Goal: Information Seeking & Learning: Learn about a topic

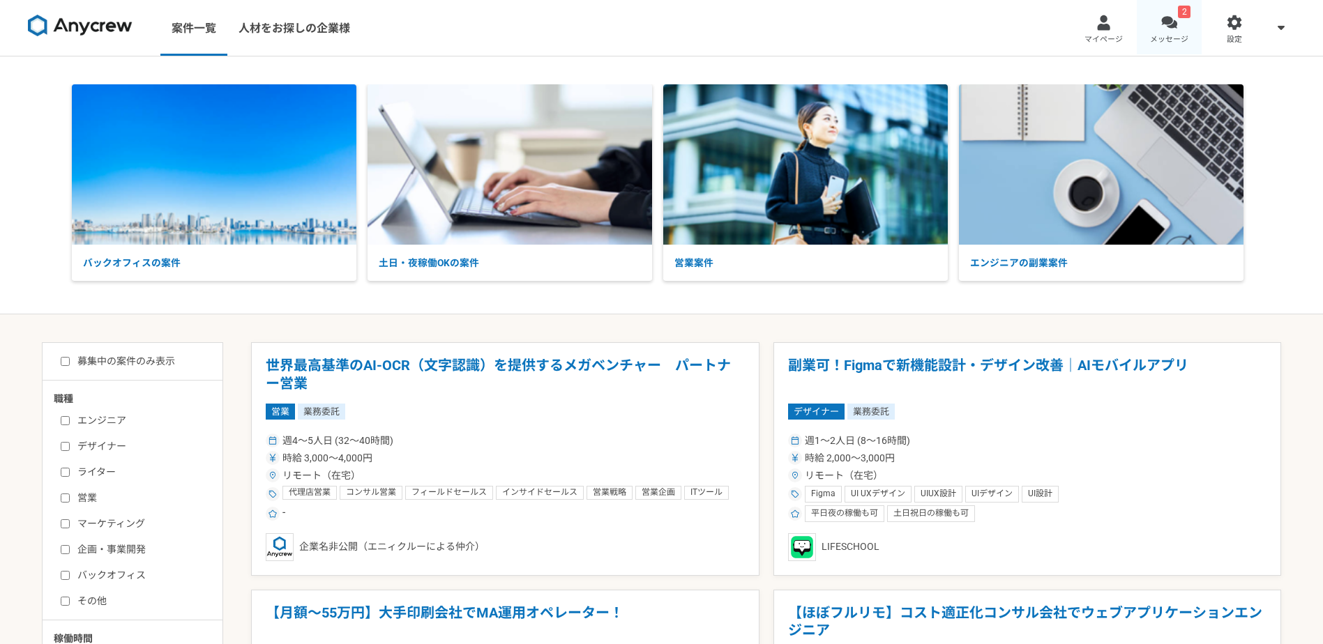
click at [1189, 25] on link "2 メッセージ" at bounding box center [1170, 28] width 66 height 56
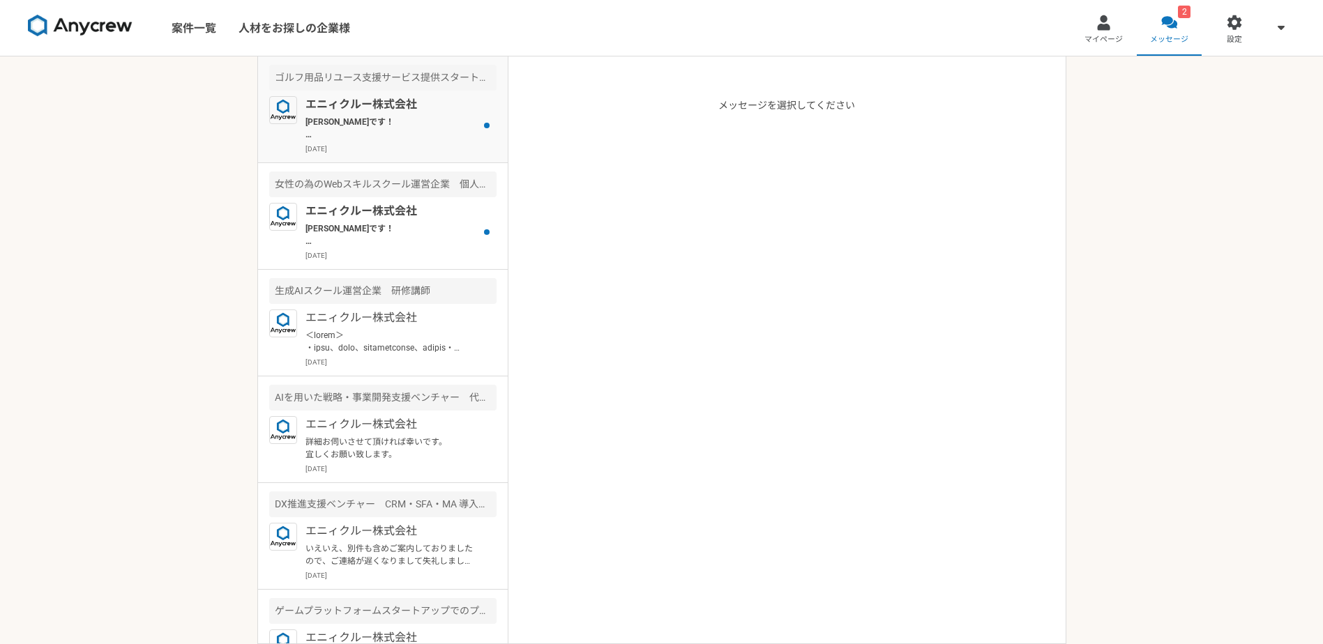
click at [375, 128] on p "[PERSON_NAME]です！ この案件、ご紹介いかがですか？ 別の方が一旦見送りになりまして。。 ご確認よろしくお願いいたします！" at bounding box center [391, 128] width 172 height 25
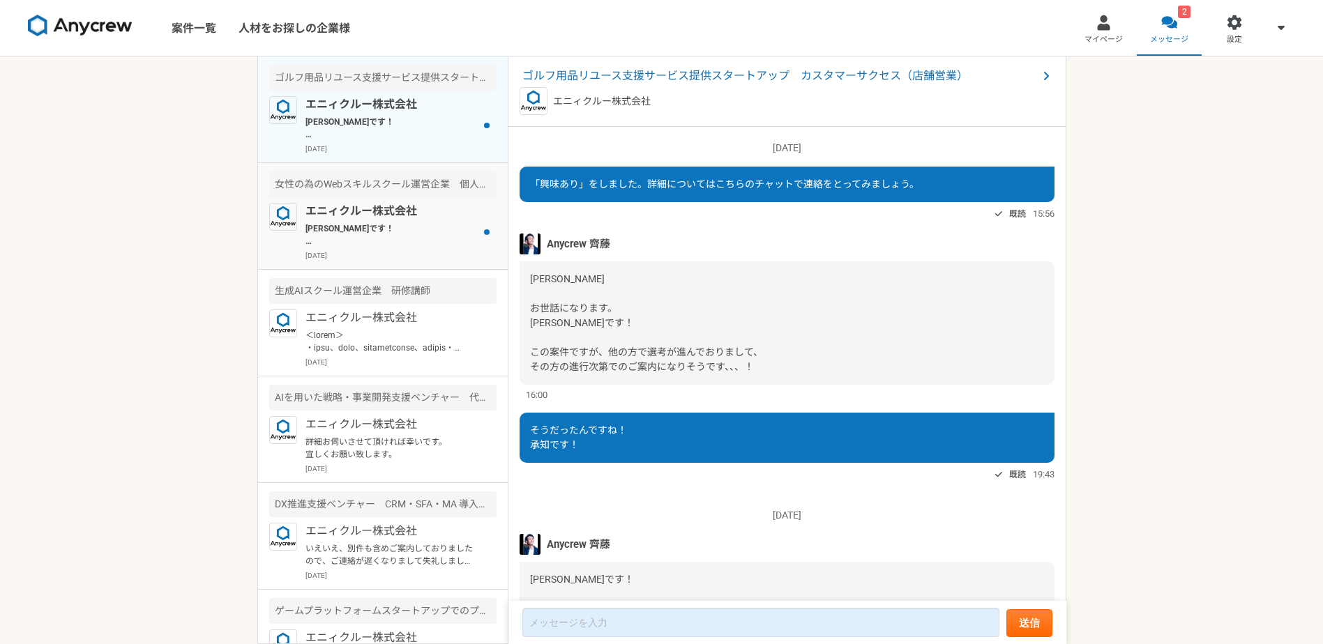
scroll to position [127, 0]
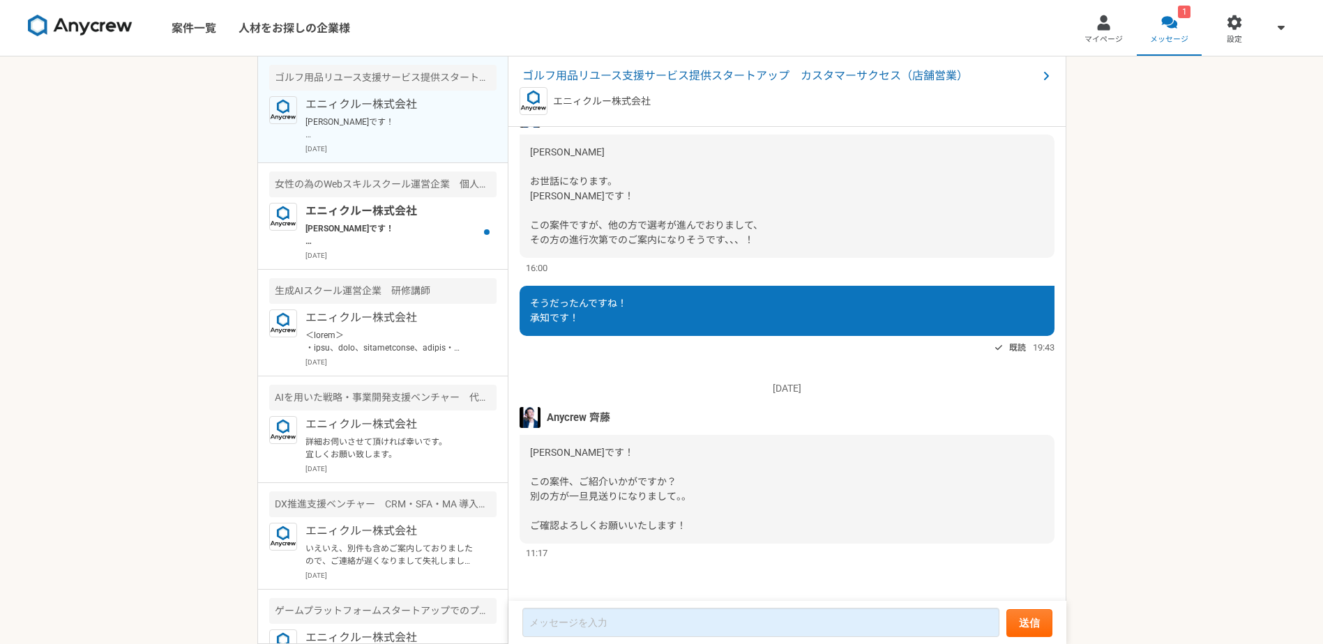
click at [524, 418] on img at bounding box center [530, 417] width 21 height 21
click at [350, 232] on p "[PERSON_NAME]です！ 下記クライアントになりますので確認ください！ [URL][DOMAIN_NAME] ーーー ・スタート時給4,000円です …" at bounding box center [391, 234] width 172 height 25
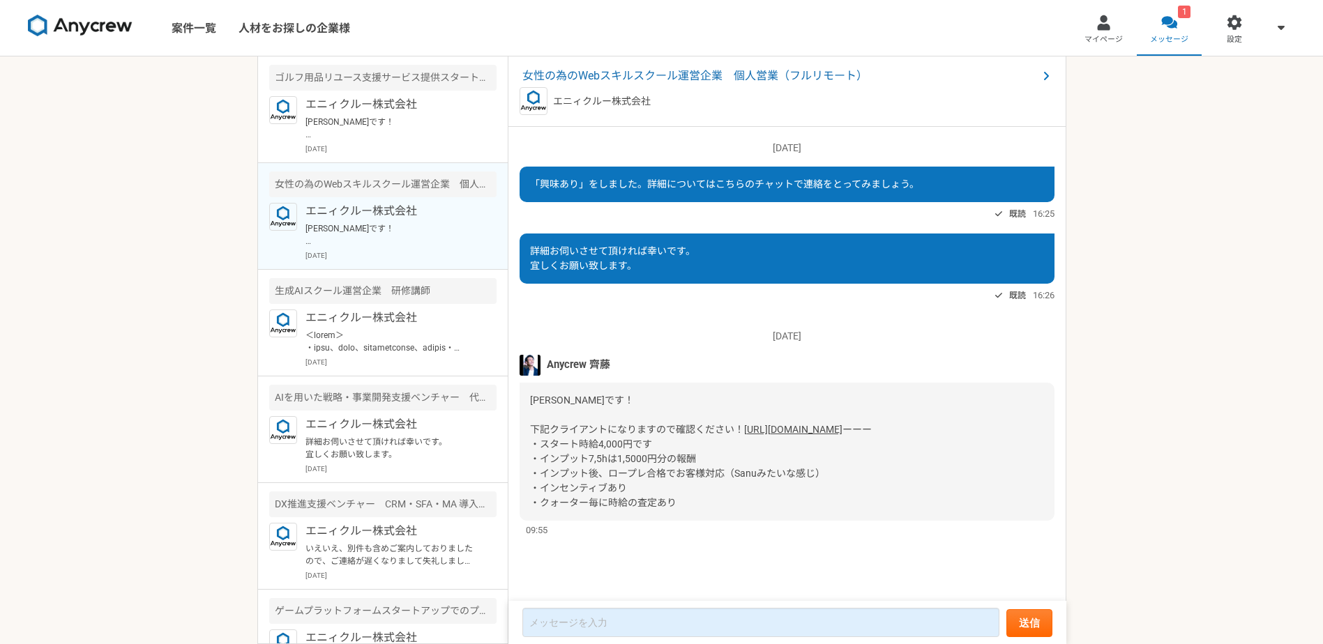
scroll to position [21, 0]
click at [527, 355] on img at bounding box center [530, 365] width 21 height 21
click at [383, 342] on p at bounding box center [391, 341] width 172 height 25
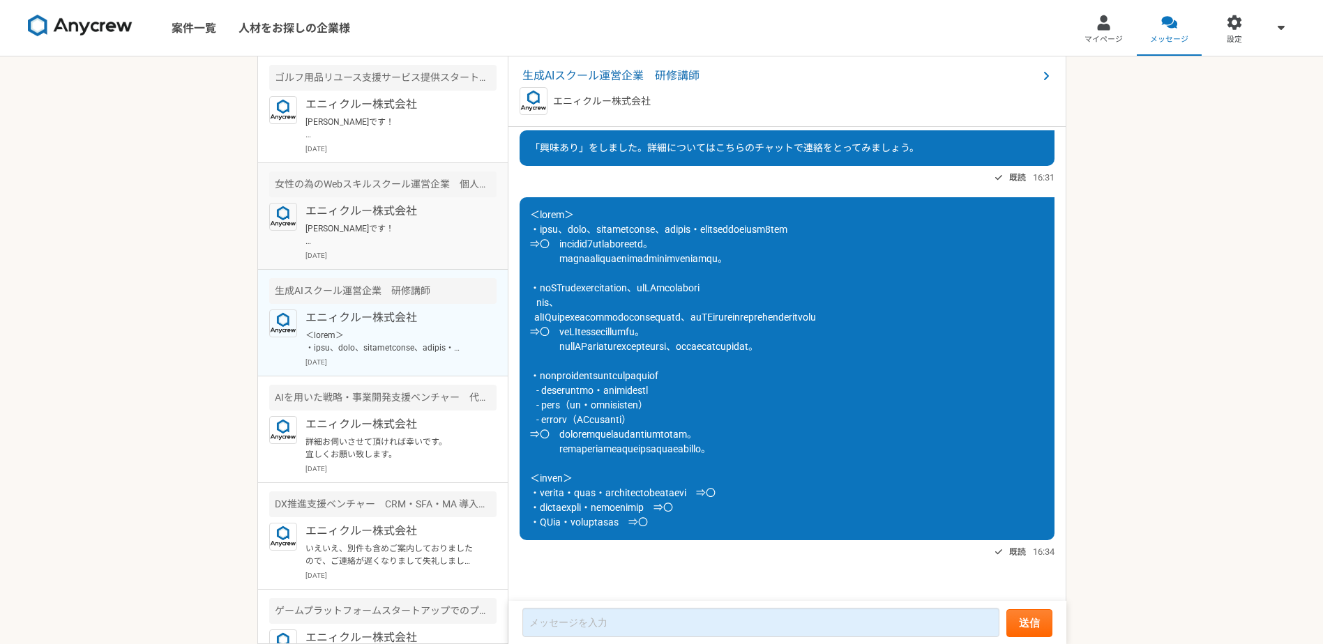
click at [395, 225] on p "[PERSON_NAME]です！ 下記クライアントになりますので確認ください！ [URL][DOMAIN_NAME] ーーー ・スタート時給4,000円です …" at bounding box center [391, 234] width 172 height 25
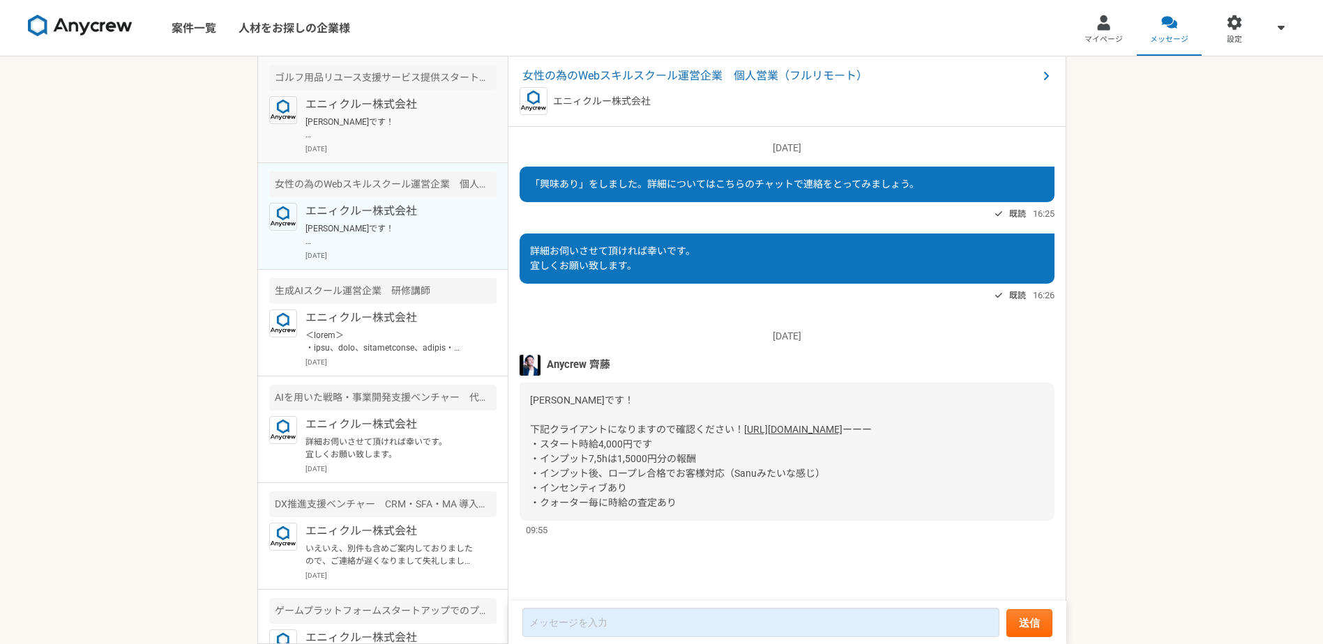
click at [391, 124] on p "[PERSON_NAME]です！ この案件、ご紹介いかがですか？ 別の方が一旦見送りになりまして。。 ご確認よろしくお願いいたします！" at bounding box center [391, 128] width 172 height 25
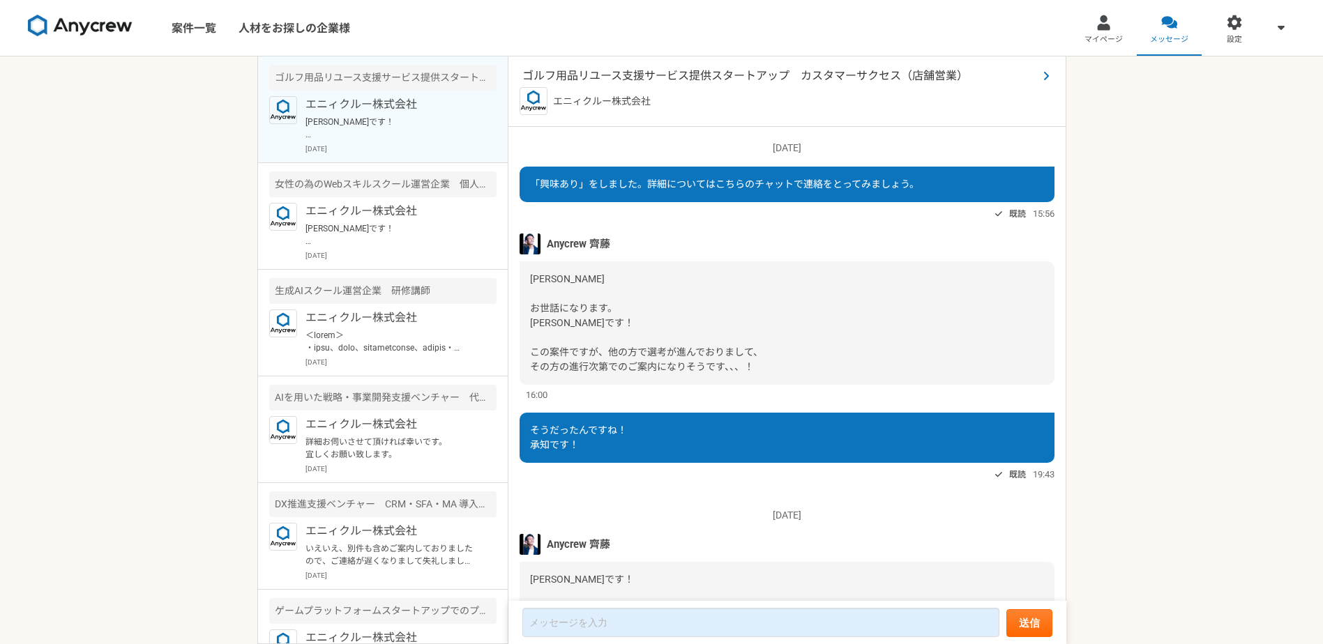
click at [621, 72] on span "ゴルフ用品リユース支援サービス提供スタートアップ　カスタマーサクセス（店舗営業）" at bounding box center [779, 76] width 515 height 17
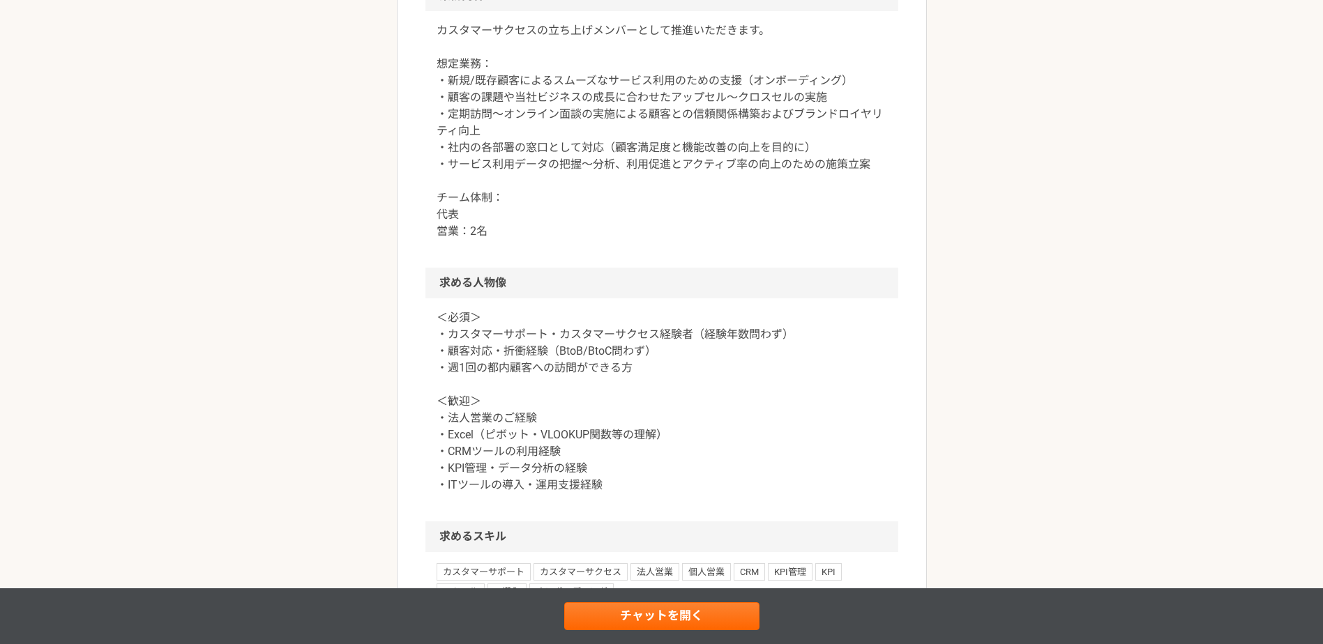
scroll to position [814, 0]
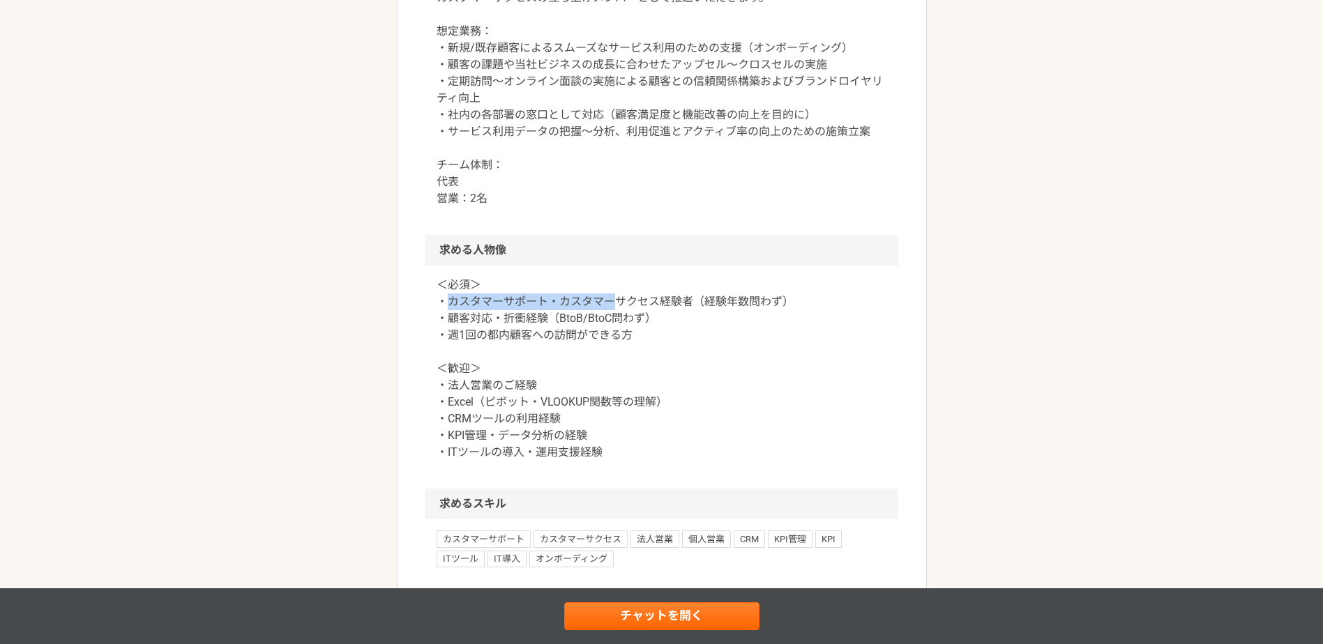
drag, startPoint x: 453, startPoint y: 365, endPoint x: 639, endPoint y: 367, distance: 186.2
click at [632, 366] on p "＜必須＞ ・カスタマーサポート・カスタマーサクセス経験者（経験年数問わず） ・顧客対応・折衝経験（BtoB/BtoC問わず） ・週1回の都内顧客への訪問ができ…" at bounding box center [662, 369] width 451 height 184
drag, startPoint x: 639, startPoint y: 367, endPoint x: 644, endPoint y: 372, distance: 7.9
click at [644, 372] on p "＜必須＞ ・カスタマーサポート・カスタマーサクセス経験者（経験年数問わず） ・顧客対応・折衝経験（BtoB/BtoC問わず） ・週1回の都内顧客への訪問ができ…" at bounding box center [662, 369] width 451 height 184
drag, startPoint x: 638, startPoint y: 386, endPoint x: 451, endPoint y: 386, distance: 186.9
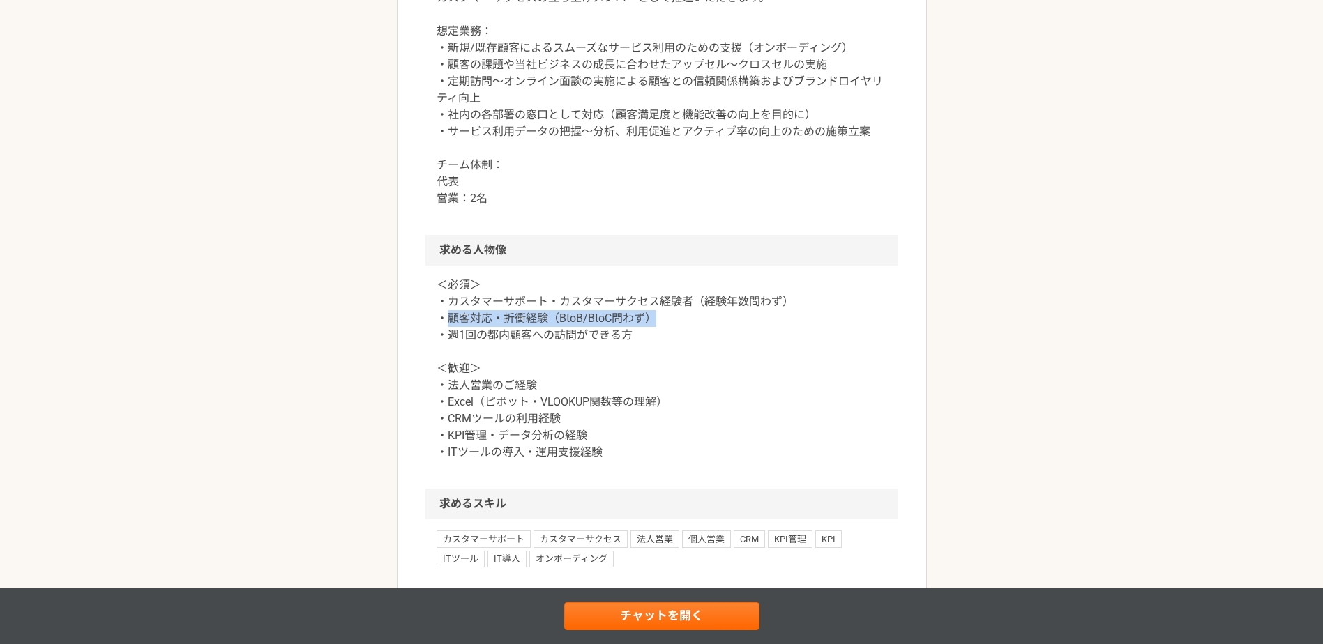
click at [451, 386] on p "＜必須＞ ・カスタマーサポート・カスタマーサクセス経験者（経験年数問わず） ・顧客対応・折衝経験（BtoB/BtoC問わず） ・週1回の都内顧客への訪問ができ…" at bounding box center [662, 369] width 451 height 184
drag, startPoint x: 451, startPoint y: 386, endPoint x: 510, endPoint y: 407, distance: 62.0
click at [510, 407] on p "＜必須＞ ・カスタマーサポート・カスタマーサクセス経験者（経験年数問わず） ・顧客対応・折衝経験（BtoB/BtoC問わず） ・週1回の都内顧客への訪問ができ…" at bounding box center [662, 369] width 451 height 184
drag, startPoint x: 654, startPoint y: 403, endPoint x: 447, endPoint y: 404, distance: 207.2
click at [447, 404] on p "＜必須＞ ・カスタマーサポート・カスタマーサクセス経験者（経験年数問わず） ・顧客対応・折衝経験（BtoB/BtoC問わず） ・週1回の都内顧客への訪問ができ…" at bounding box center [662, 369] width 451 height 184
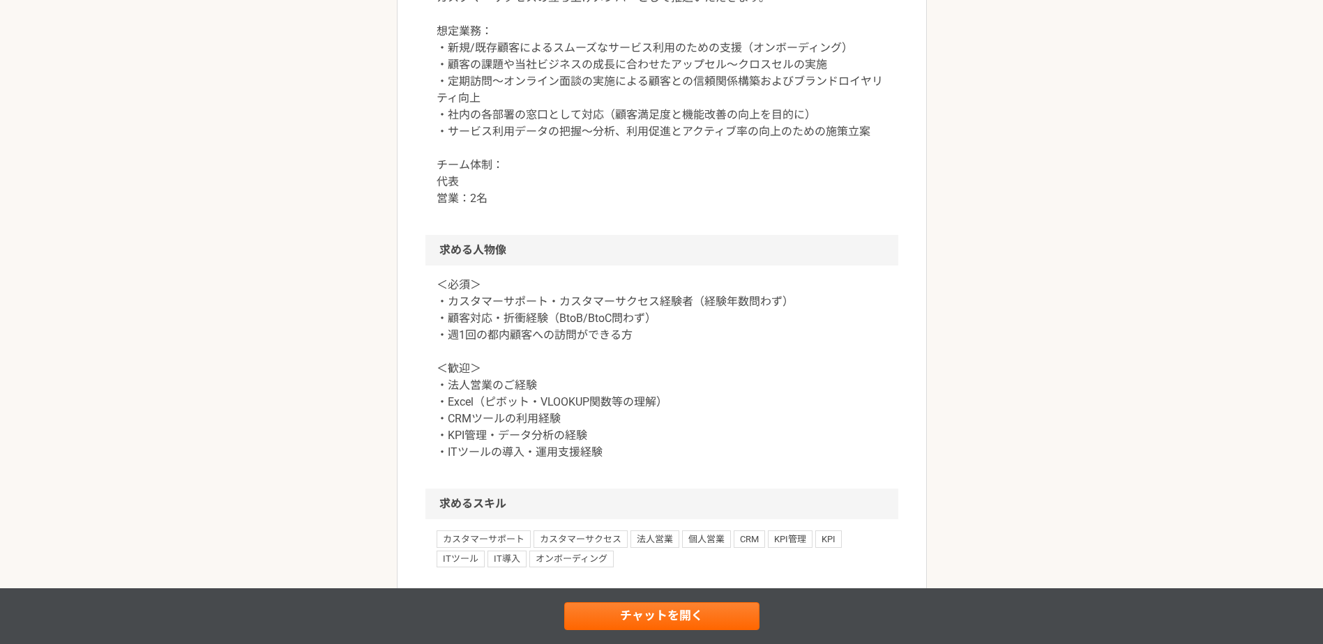
drag, startPoint x: 447, startPoint y: 404, endPoint x: 557, endPoint y: 412, distance: 110.5
click at [557, 412] on p "＜必須＞ ・カスタマーサポート・カスタマーサクセス経験者（経験年数問わず） ・顧客対応・折衝経験（BtoB/BtoC問わず） ・週1回の都内顧客への訪問ができ…" at bounding box center [662, 369] width 451 height 184
drag, startPoint x: 656, startPoint y: 392, endPoint x: 485, endPoint y: 398, distance: 171.7
click at [485, 398] on p "＜必須＞ ・カスタマーサポート・カスタマーサクセス経験者（経験年数問わず） ・顧客対応・折衝経験（BtoB/BtoC問わず） ・週1回の都内顧客への訪問ができ…" at bounding box center [662, 369] width 451 height 184
drag, startPoint x: 485, startPoint y: 398, endPoint x: 570, endPoint y: 422, distance: 88.5
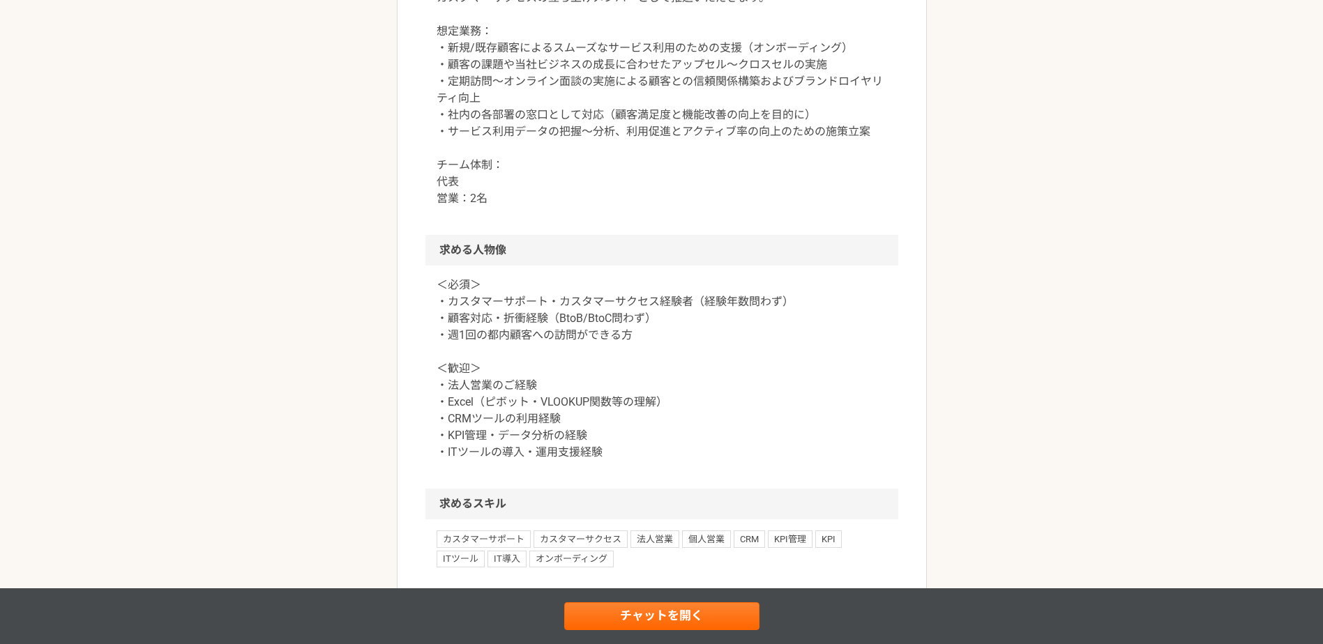
click at [570, 422] on p "＜必須＞ ・カスタマーサポート・カスタマーサクセス経験者（経験年数問わず） ・顧客対応・折衝経験（BtoB/BtoC問わず） ・週1回の都内顧客への訪問ができ…" at bounding box center [662, 369] width 451 height 184
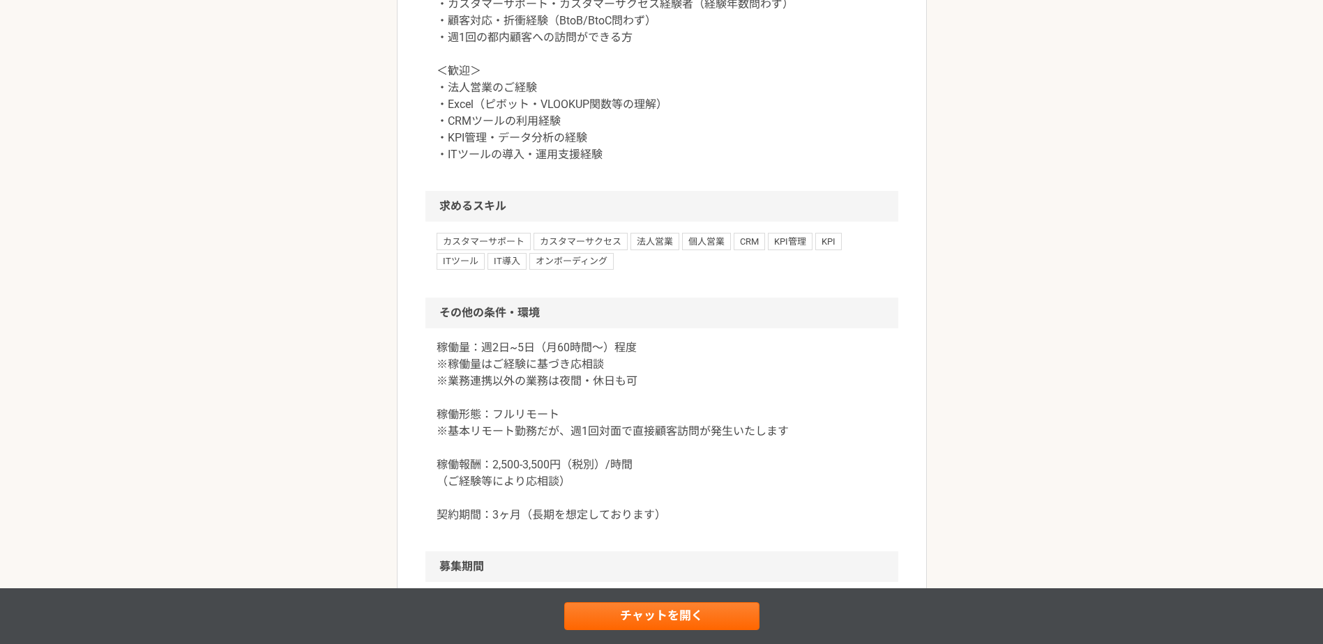
scroll to position [1163, 0]
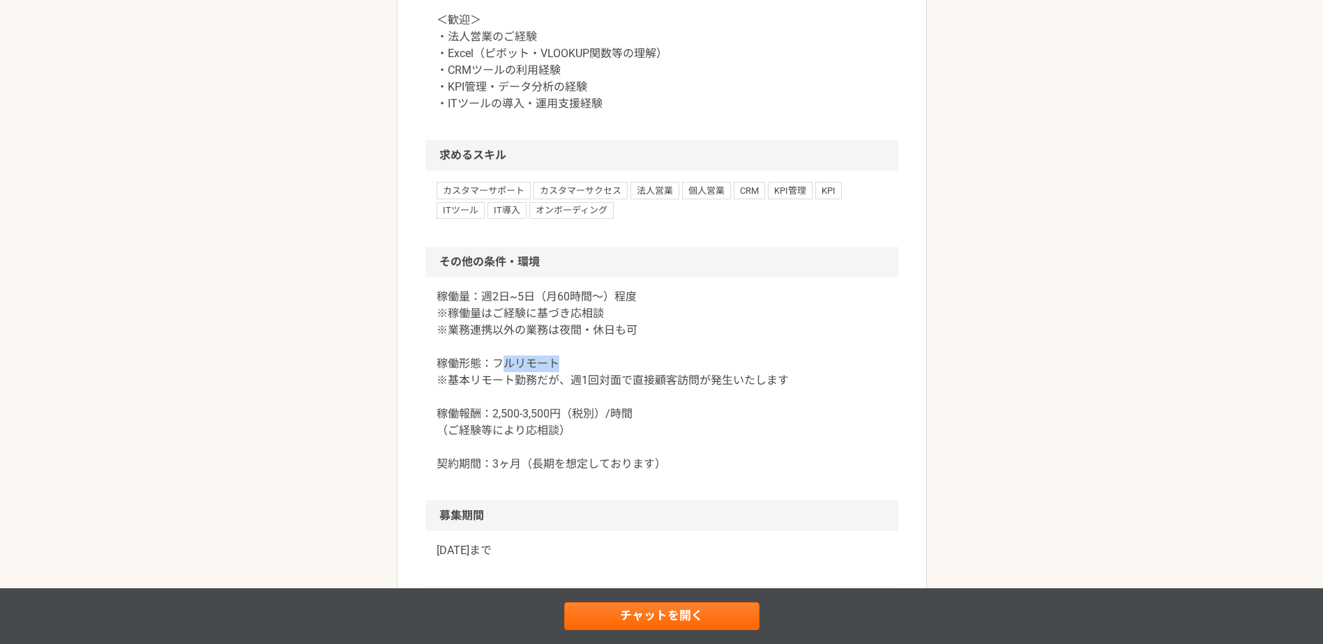
drag, startPoint x: 499, startPoint y: 435, endPoint x: 573, endPoint y: 439, distance: 73.4
click at [572, 438] on p "稼働量：週2日~5日（月60時間〜）程度 ※稼働量はご経験に基づき応相談 ※業務連携以外の業務は夜間・休日も可 稼働形態：フルリモート ※基本リモート勤務だが…" at bounding box center [662, 381] width 451 height 184
drag, startPoint x: 573, startPoint y: 439, endPoint x: 575, endPoint y: 446, distance: 7.3
click at [575, 444] on p "稼働量：週2日~5日（月60時間〜）程度 ※稼働量はご経験に基づき応相談 ※業務連携以外の業務は夜間・休日も可 稼働形態：フルリモート ※基本リモート勤務だが…" at bounding box center [662, 381] width 451 height 184
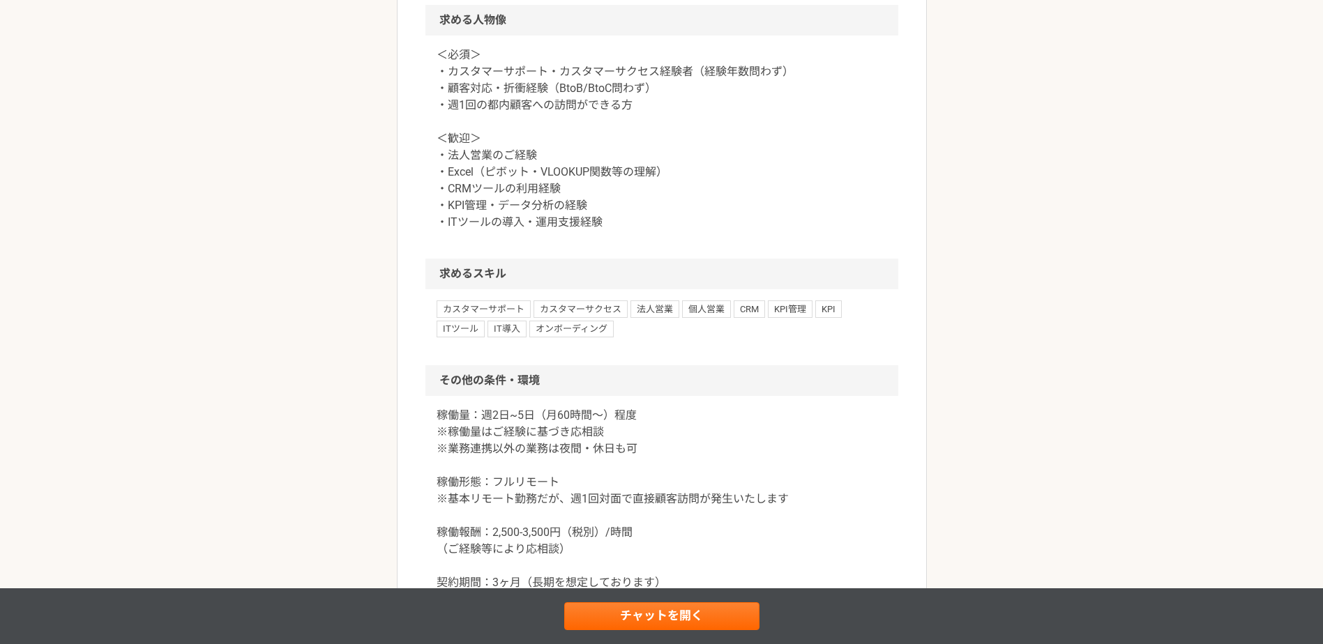
scroll to position [928, 0]
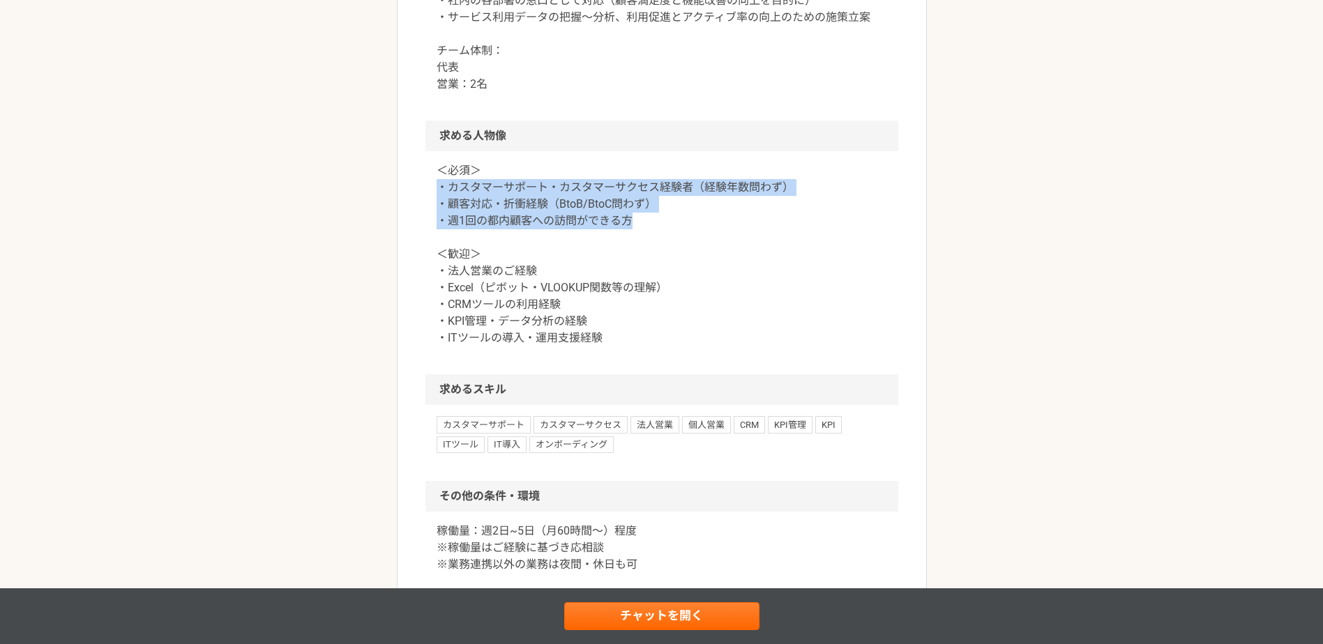
drag, startPoint x: 643, startPoint y: 291, endPoint x: 441, endPoint y: 256, distance: 205.3
click at [441, 256] on p "＜必須＞ ・カスタマーサポート・カスタマーサクセス経験者（経験年数問わず） ・顧客対応・折衝経験（BtoB/BtoC問わず） ・週1回の都内顧客への訪問ができ…" at bounding box center [662, 255] width 451 height 184
drag, startPoint x: 441, startPoint y: 256, endPoint x: 591, endPoint y: 282, distance: 152.3
click at [591, 282] on p "＜必須＞ ・カスタマーサポート・カスタマーサクセス経験者（経験年数問わず） ・顧客対応・折衝経験（BtoB/BtoC問わず） ・週1回の都内顧客への訪問ができ…" at bounding box center [662, 255] width 451 height 184
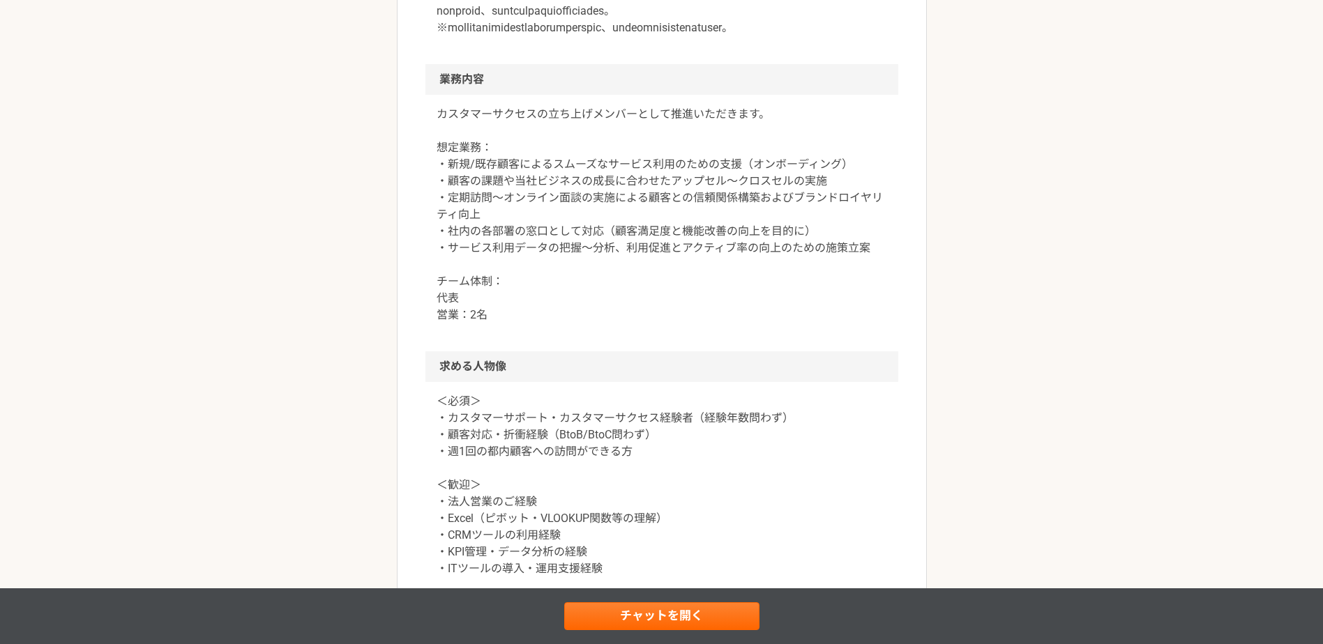
scroll to position [695, 0]
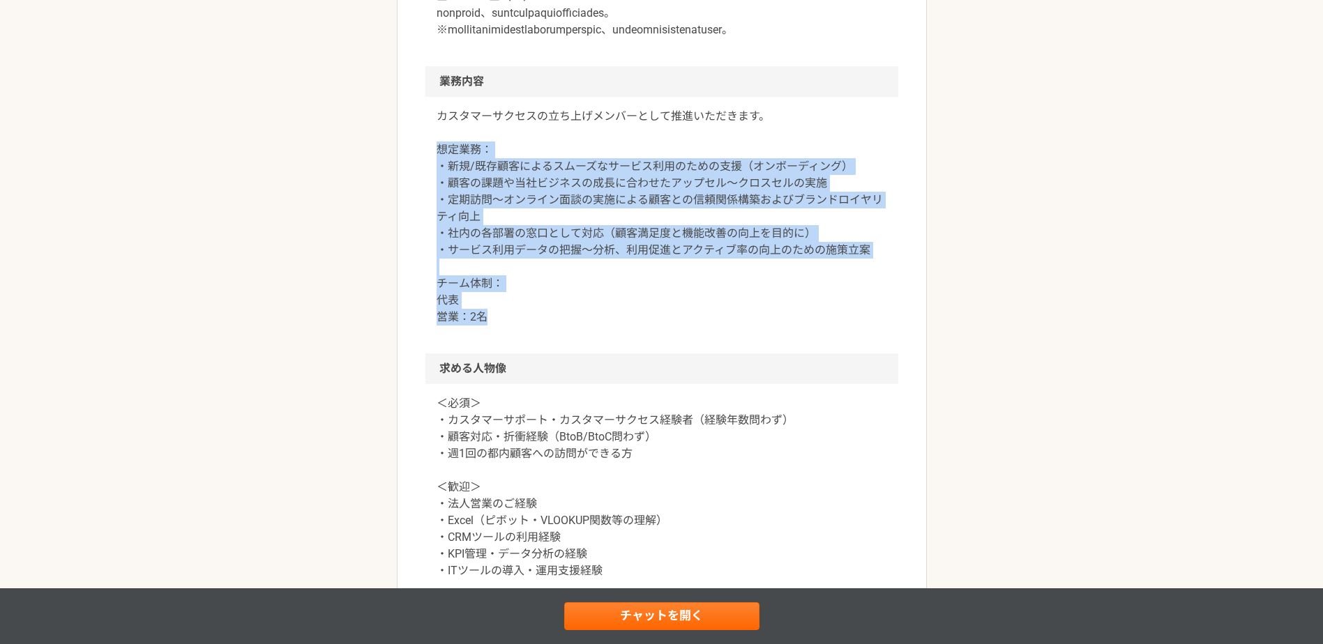
drag, startPoint x: 436, startPoint y: 220, endPoint x: 573, endPoint y: 384, distance: 212.9
click at [573, 326] on p "カスタマーサクセスの立ち上げメンバーとして推進いただきます。 想定業務： ・新規/既存顧客によるスムーズなサービス利用のための支援（オンボーディング） ・顧客…" at bounding box center [662, 217] width 451 height 218
drag, startPoint x: 573, startPoint y: 384, endPoint x: 539, endPoint y: 386, distance: 33.5
click at [539, 326] on p "カスタマーサクセスの立ち上げメンバーとして推進いただきます。 想定業務： ・新規/既存顧客によるスムーズなサービス利用のための支援（オンボーディング） ・顧客…" at bounding box center [662, 217] width 451 height 218
drag, startPoint x: 498, startPoint y: 386, endPoint x: 428, endPoint y: 218, distance: 182.9
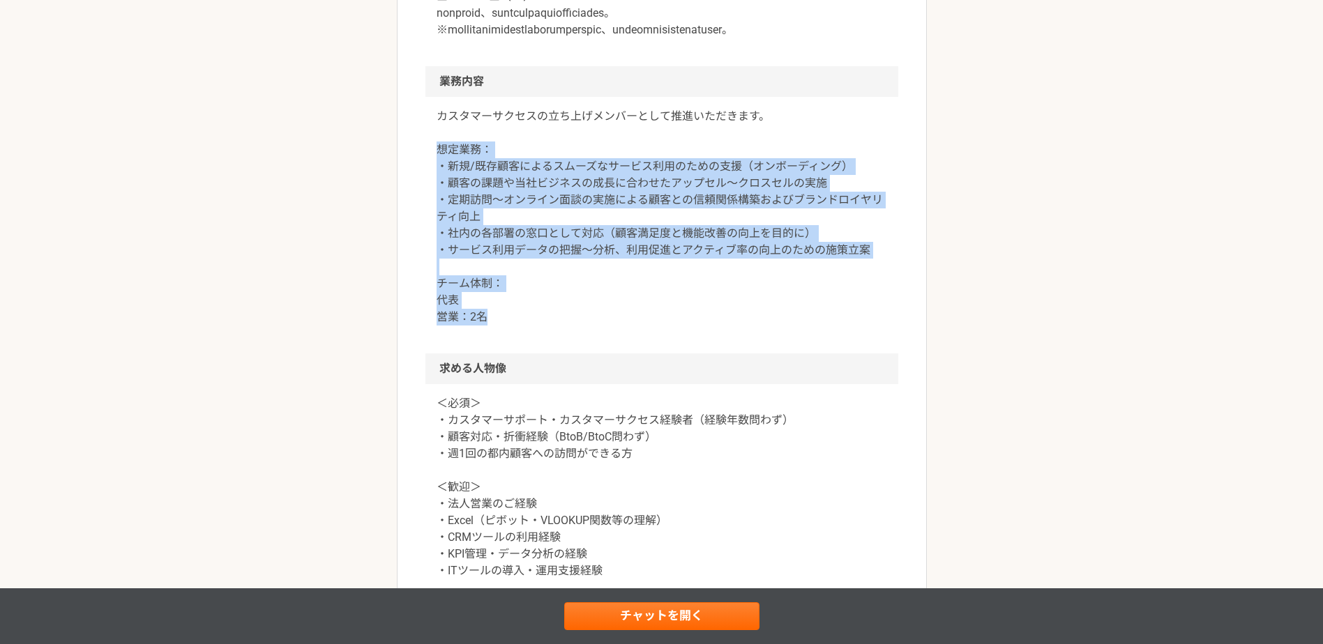
click at [428, 218] on div "カスタマーサクセスの立ち上げメンバーとして推進いただきます。 想定業務： ・新規/既存顧客によるスムーズなサービス利用のための支援（オンボーディング） ・顧客…" at bounding box center [661, 225] width 473 height 257
drag, startPoint x: 428, startPoint y: 218, endPoint x: 503, endPoint y: 332, distance: 137.0
click at [503, 326] on p "カスタマーサクセスの立ち上げメンバーとして推進いただきます。 想定業務： ・新規/既存顧客によるスムーズなサービス利用のための支援（オンボーディング） ・顧客…" at bounding box center [662, 217] width 451 height 218
drag, startPoint x: 504, startPoint y: 389, endPoint x: 437, endPoint y: 207, distance: 194.0
click at [437, 207] on p "カスタマーサクセスの立ち上げメンバーとして推進いただきます。 想定業務： ・新規/既存顧客によるスムーズなサービス利用のための支援（オンボーディング） ・顧客…" at bounding box center [662, 217] width 451 height 218
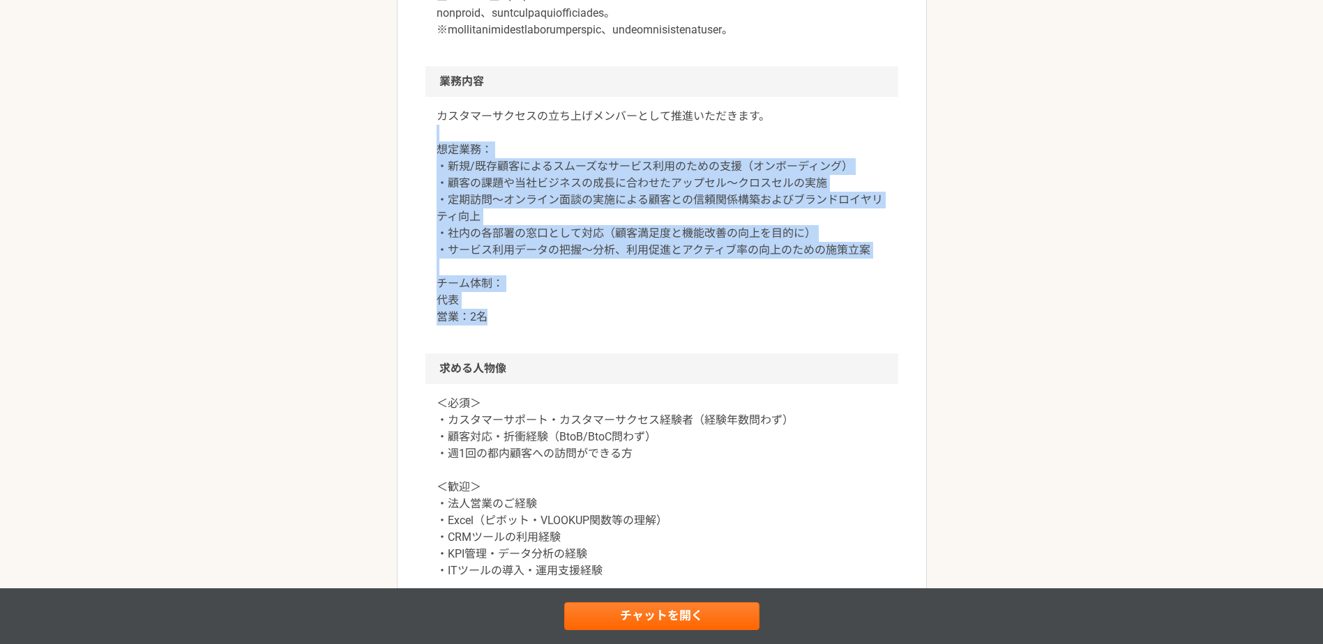
drag, startPoint x: 437, startPoint y: 207, endPoint x: 498, endPoint y: 290, distance: 103.2
click at [498, 290] on p "カスタマーサクセスの立ち上げメンバーとして推進いただきます。 想定業務： ・新規/既存顧客によるスムーズなサービス利用のための支援（オンボーディング） ・顧客…" at bounding box center [662, 217] width 451 height 218
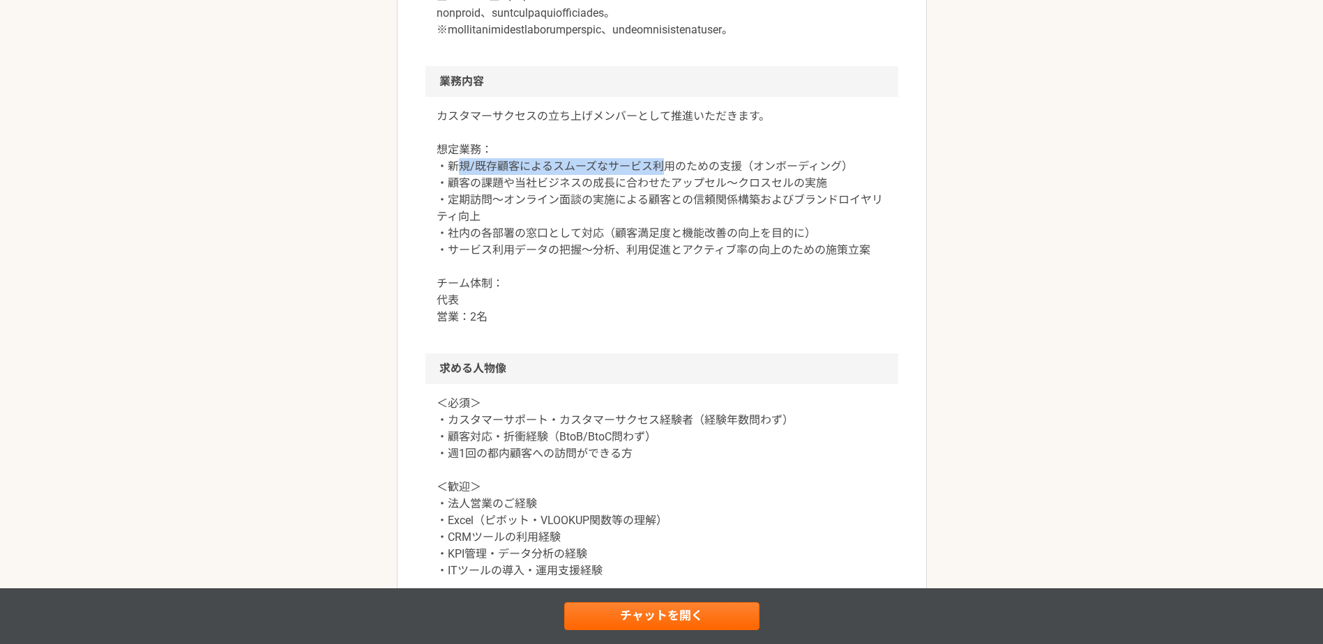
drag, startPoint x: 454, startPoint y: 229, endPoint x: 681, endPoint y: 235, distance: 227.4
click at [681, 235] on p "カスタマーサクセスの立ち上げメンバーとして推進いただきます。 想定業務： ・新規/既存顧客によるスムーズなサービス利用のための支援（オンボーディング） ・顧客…" at bounding box center [662, 217] width 451 height 218
drag, startPoint x: 681, startPoint y: 235, endPoint x: 698, endPoint y: 238, distance: 17.0
click at [698, 238] on p "カスタマーサクセスの立ち上げメンバーとして推進いただきます。 想定業務： ・新規/既存顧客によるスムーズなサービス利用のための支援（オンボーディング） ・顧客…" at bounding box center [662, 217] width 451 height 218
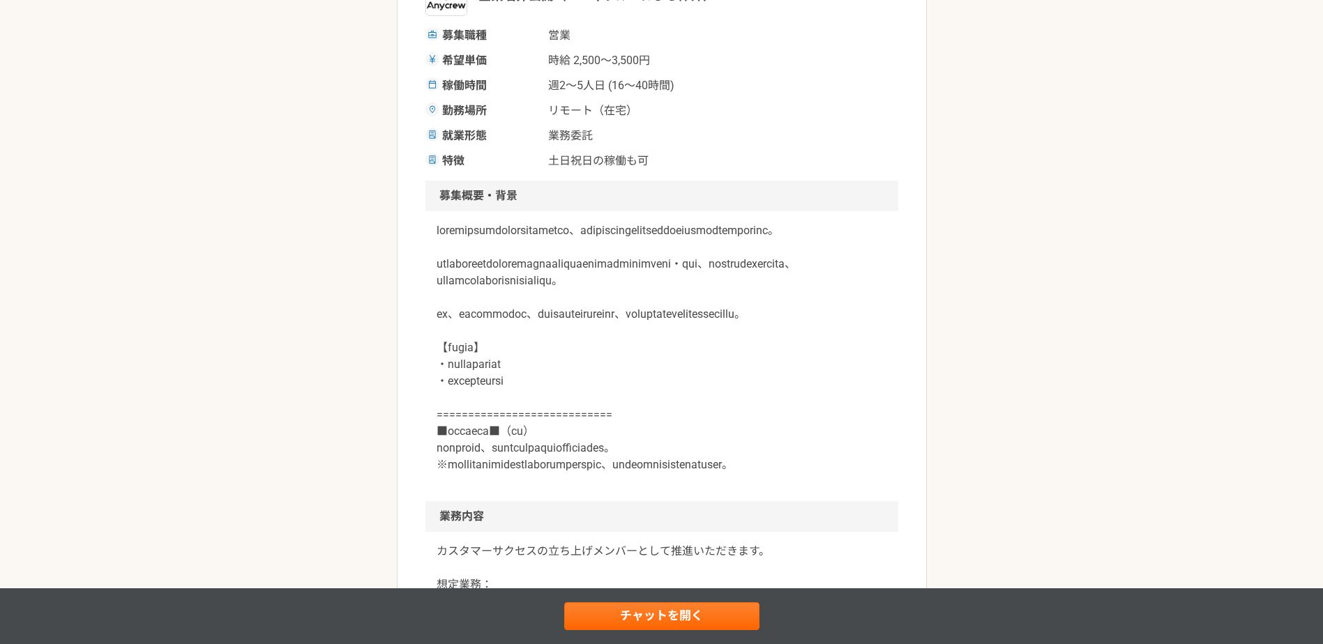
scroll to position [231, 0]
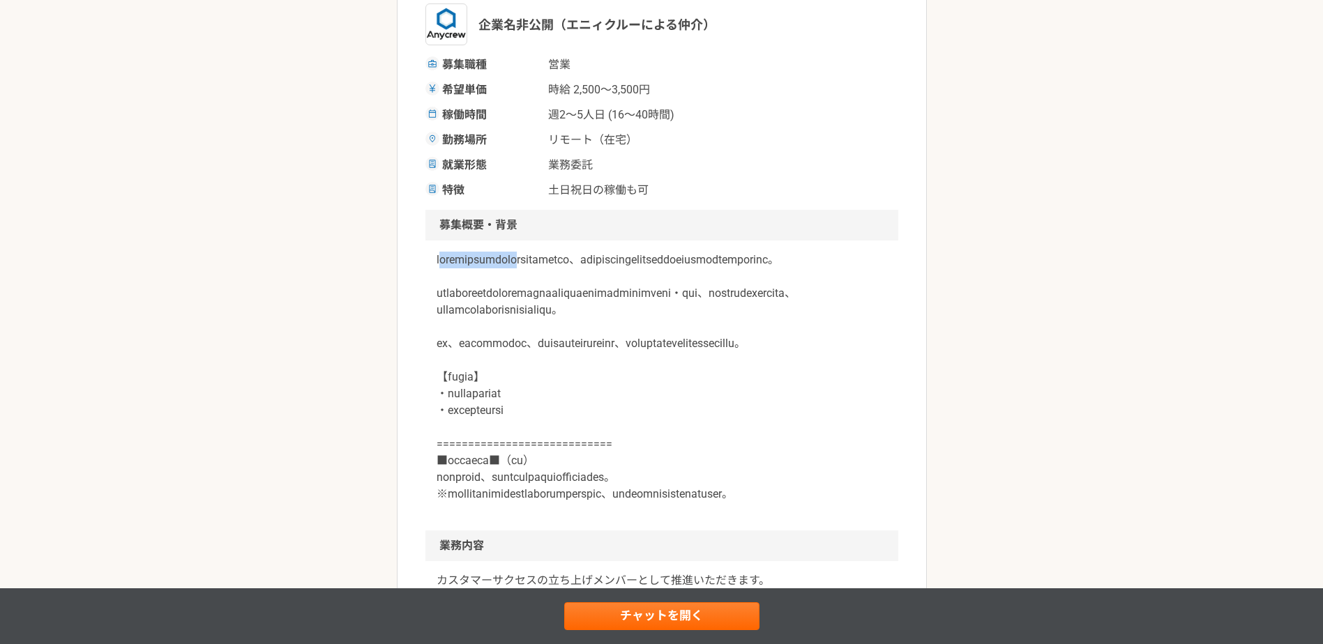
drag, startPoint x: 443, startPoint y: 259, endPoint x: 617, endPoint y: 267, distance: 173.8
click at [617, 267] on p at bounding box center [662, 377] width 451 height 251
drag, startPoint x: 617, startPoint y: 267, endPoint x: 642, endPoint y: 275, distance: 26.9
click at [642, 275] on p at bounding box center [662, 377] width 451 height 251
drag, startPoint x: 664, startPoint y: 273, endPoint x: 431, endPoint y: 261, distance: 233.3
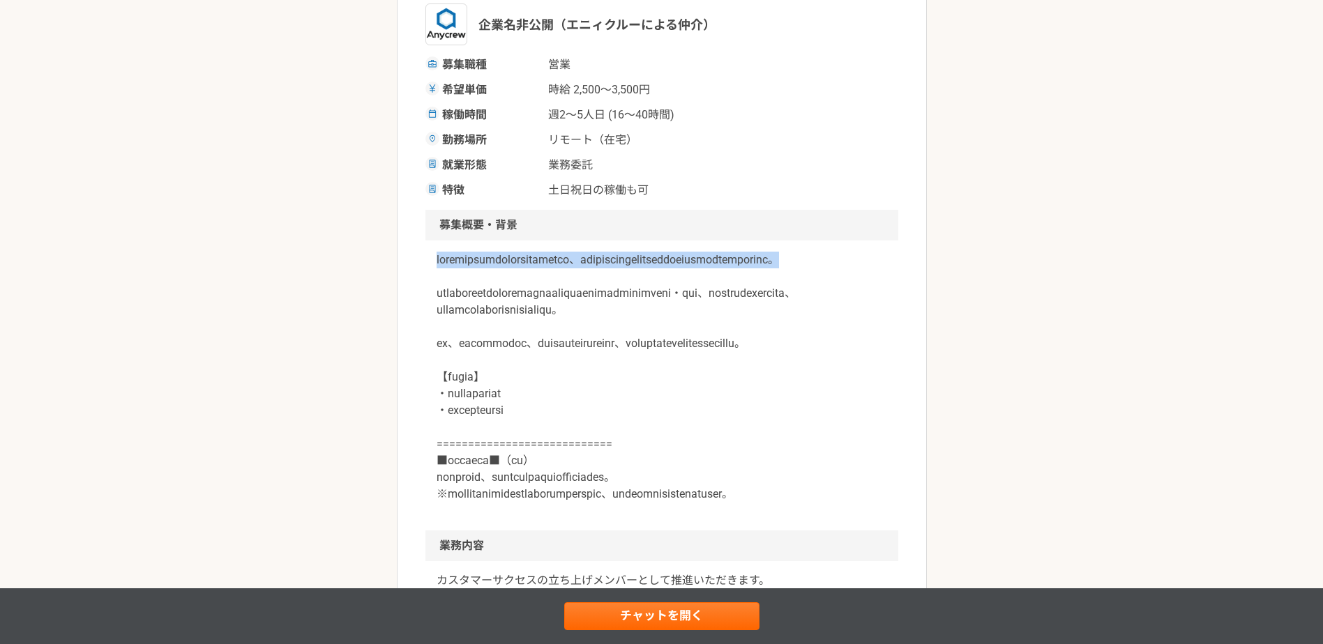
click at [431, 261] on div at bounding box center [661, 386] width 473 height 290
drag, startPoint x: 431, startPoint y: 261, endPoint x: 520, endPoint y: 276, distance: 90.5
click at [520, 276] on p at bounding box center [662, 377] width 451 height 251
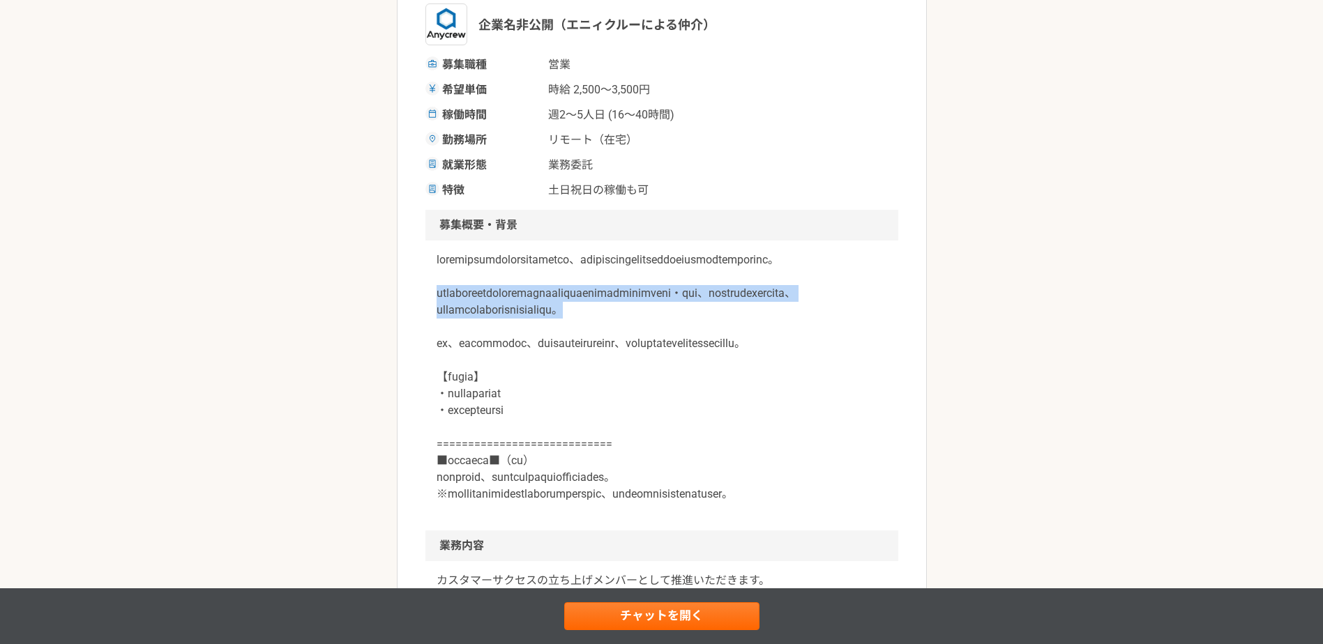
drag, startPoint x: 437, startPoint y: 310, endPoint x: 509, endPoint y: 340, distance: 77.9
click at [509, 340] on p at bounding box center [662, 377] width 451 height 251
drag, startPoint x: 509, startPoint y: 340, endPoint x: 513, endPoint y: 349, distance: 10.0
click at [513, 349] on p at bounding box center [662, 377] width 451 height 251
drag, startPoint x: 516, startPoint y: 341, endPoint x: 436, endPoint y: 314, distance: 84.7
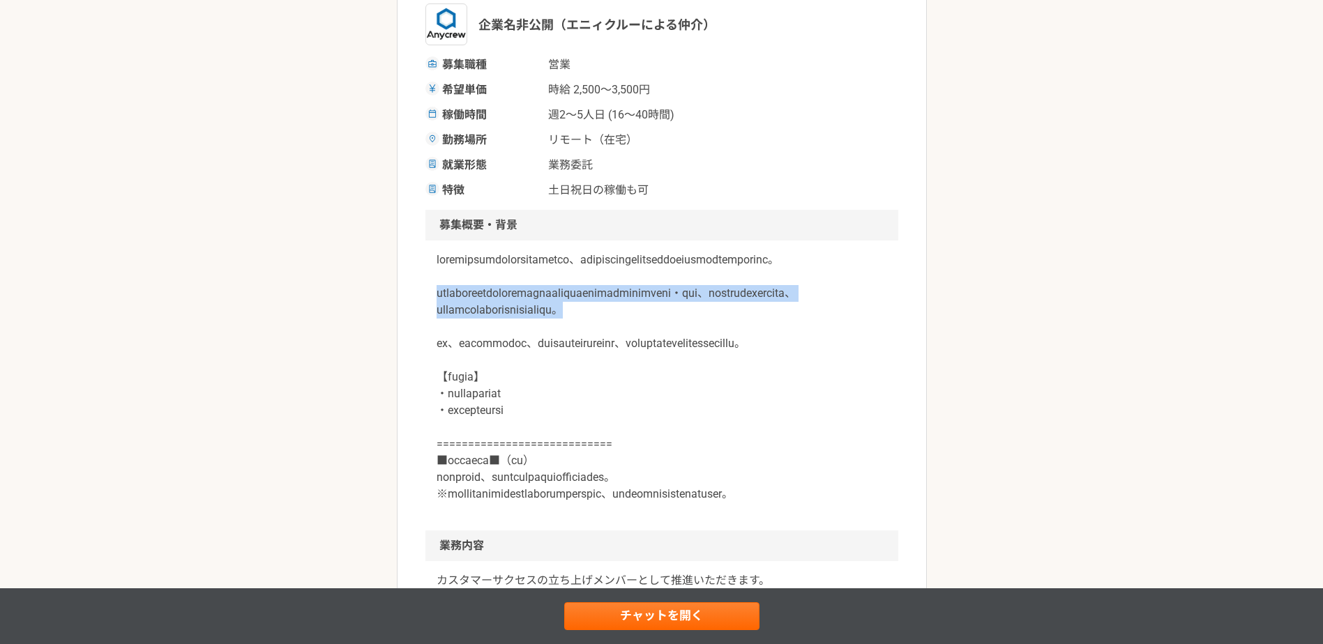
click at [437, 314] on p at bounding box center [662, 377] width 451 height 251
drag, startPoint x: 436, startPoint y: 314, endPoint x: 527, endPoint y: 329, distance: 91.8
click at [527, 329] on p at bounding box center [662, 377] width 451 height 251
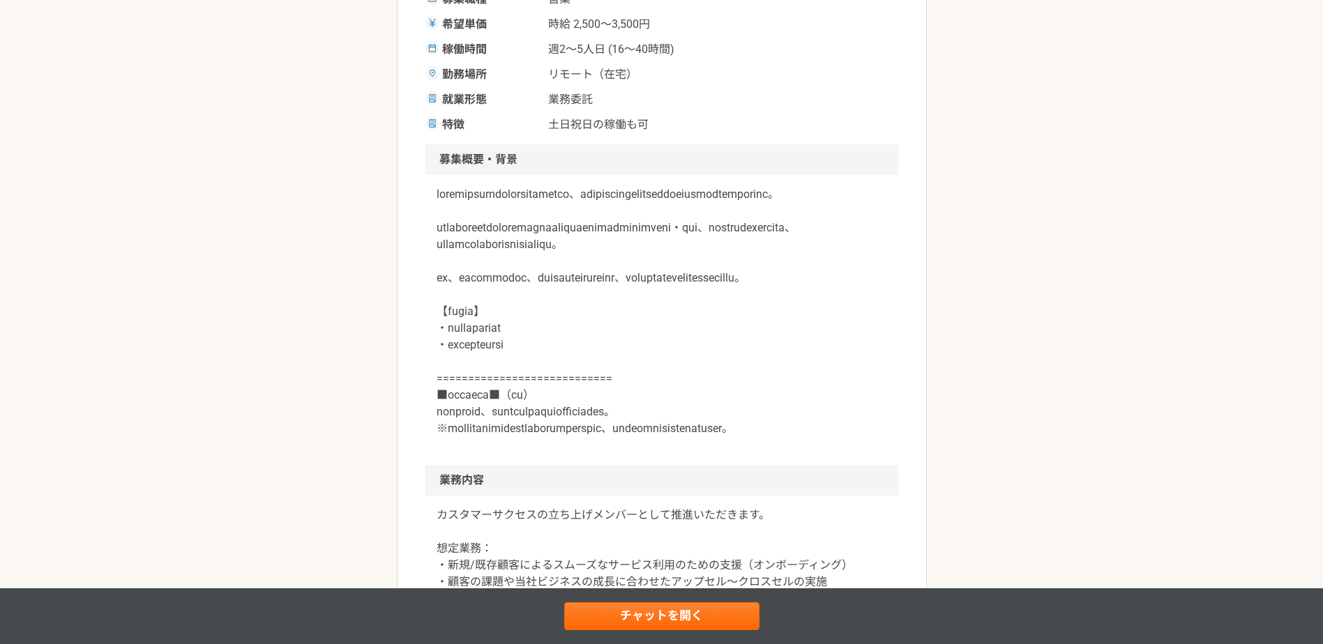
scroll to position [347, 0]
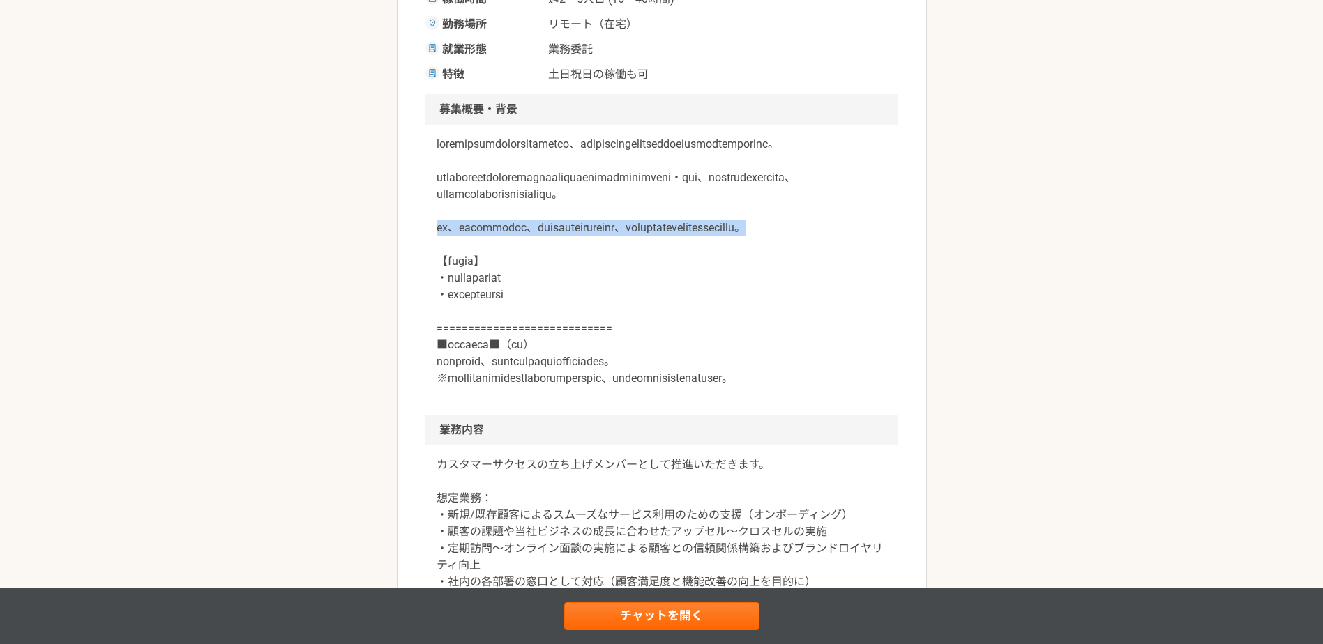
drag, startPoint x: 437, startPoint y: 260, endPoint x: 631, endPoint y: 276, distance: 194.6
click at [631, 276] on p at bounding box center [662, 261] width 451 height 251
drag, startPoint x: 631, startPoint y: 276, endPoint x: 621, endPoint y: 280, distance: 11.3
click at [621, 279] on p at bounding box center [662, 261] width 451 height 251
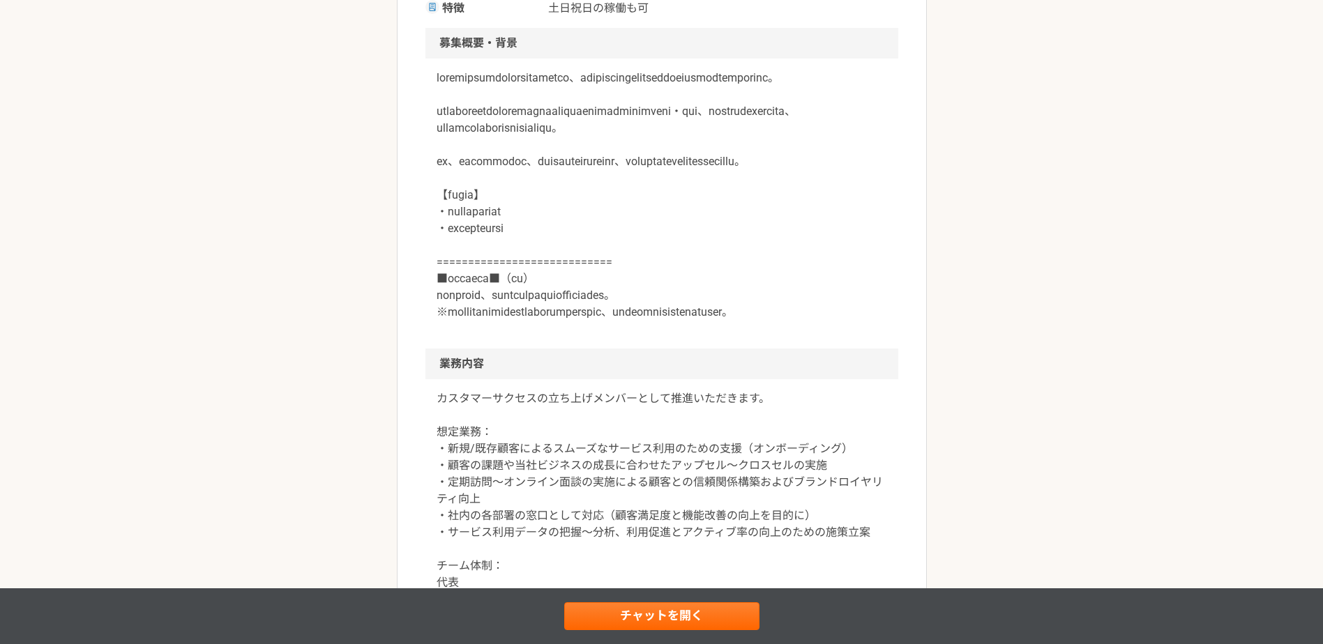
scroll to position [463, 0]
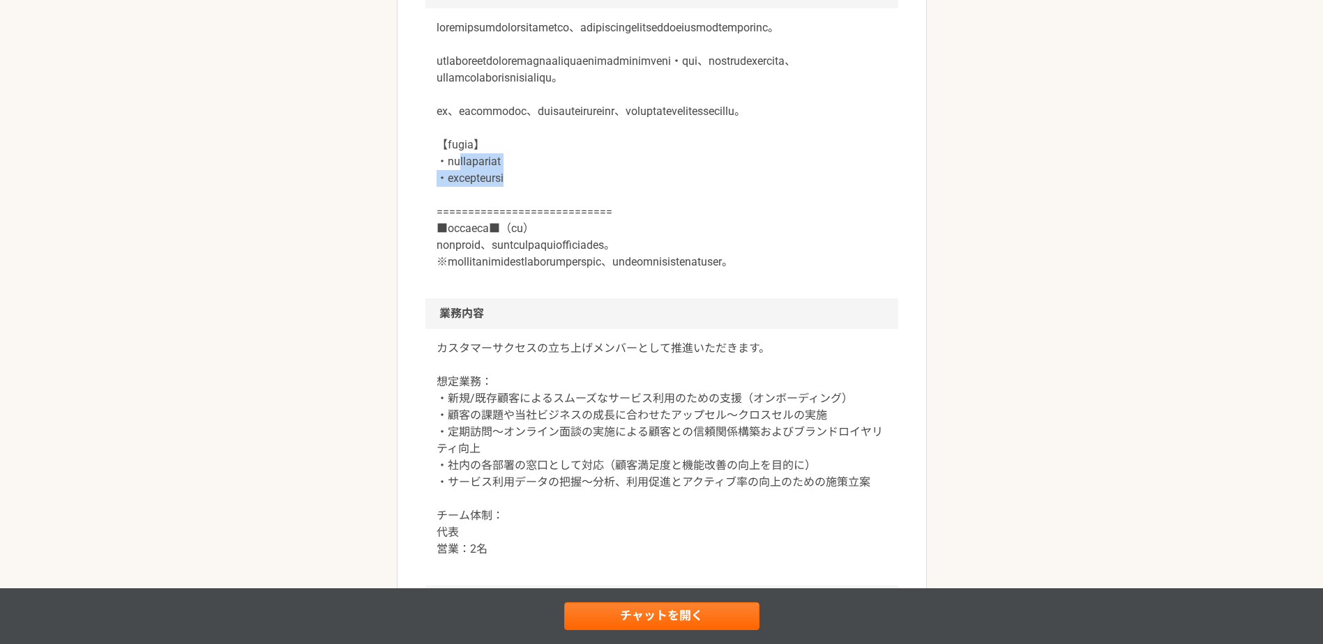
drag
click at [470, 220] on p at bounding box center [662, 145] width 451 height 251
click at [529, 271] on p at bounding box center [662, 145] width 451 height 251
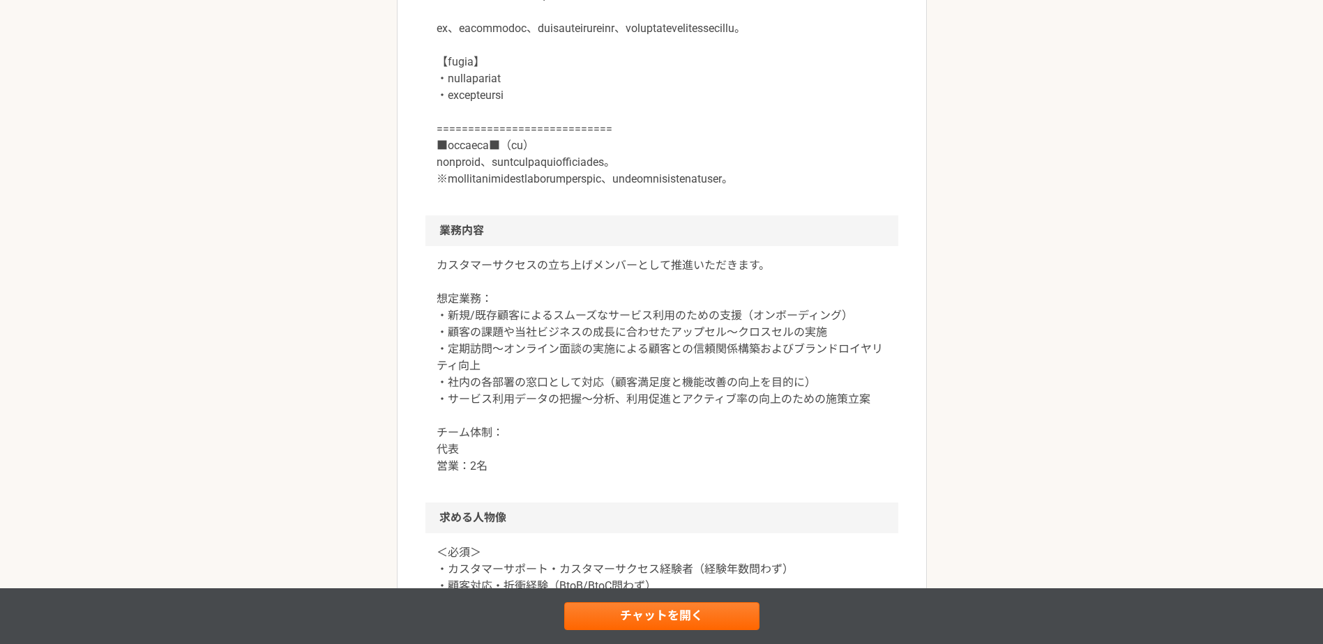
scroll to position [580, 0]
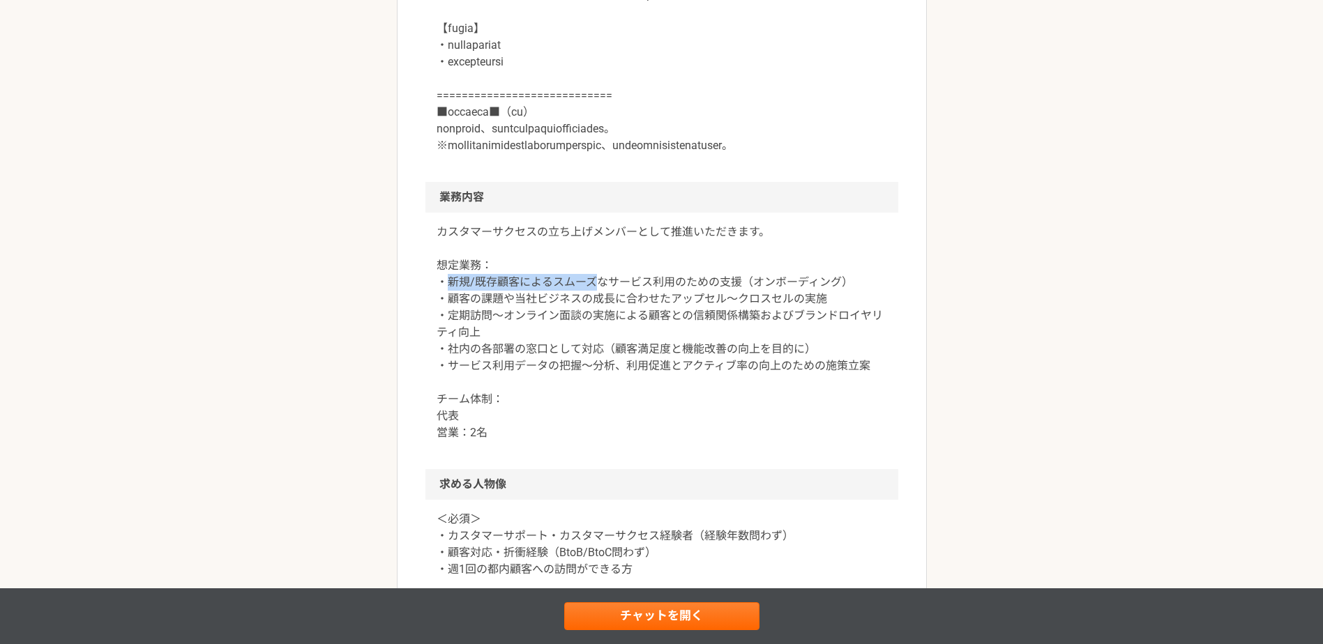
click at [604, 343] on p "カスタマーサクセスの立ち上げメンバーとして推進いただきます。 想定業務： ・新規/既存顧客によるスムーズなサービス利用のための支援（オンボーディング） ・顧客…" at bounding box center [662, 333] width 451 height 218
click at [629, 343] on p "カスタマーサクセスの立ち上げメンバーとして推進いただきます。 想定業務： ・新規/既存顧客によるスムーズなサービス利用のための支援（オンボーディング） ・顧客…" at bounding box center [662, 333] width 451 height 218
click at [635, 369] on p "カスタマーサクセスの立ち上げメンバーとして推進いただきます。 想定業務： ・新規/既存顧客によるスムーズなサービス利用のための支援（オンボーディング） ・顧客…" at bounding box center [662, 333] width 451 height 218
click at [644, 377] on p "カスタマーサクセスの立ち上げメンバーとして推進いただきます。 想定業務： ・新規/既存顧客によるスムーズなサービス利用のための支援（オンボーディング） ・顧客…" at bounding box center [662, 333] width 451 height 218
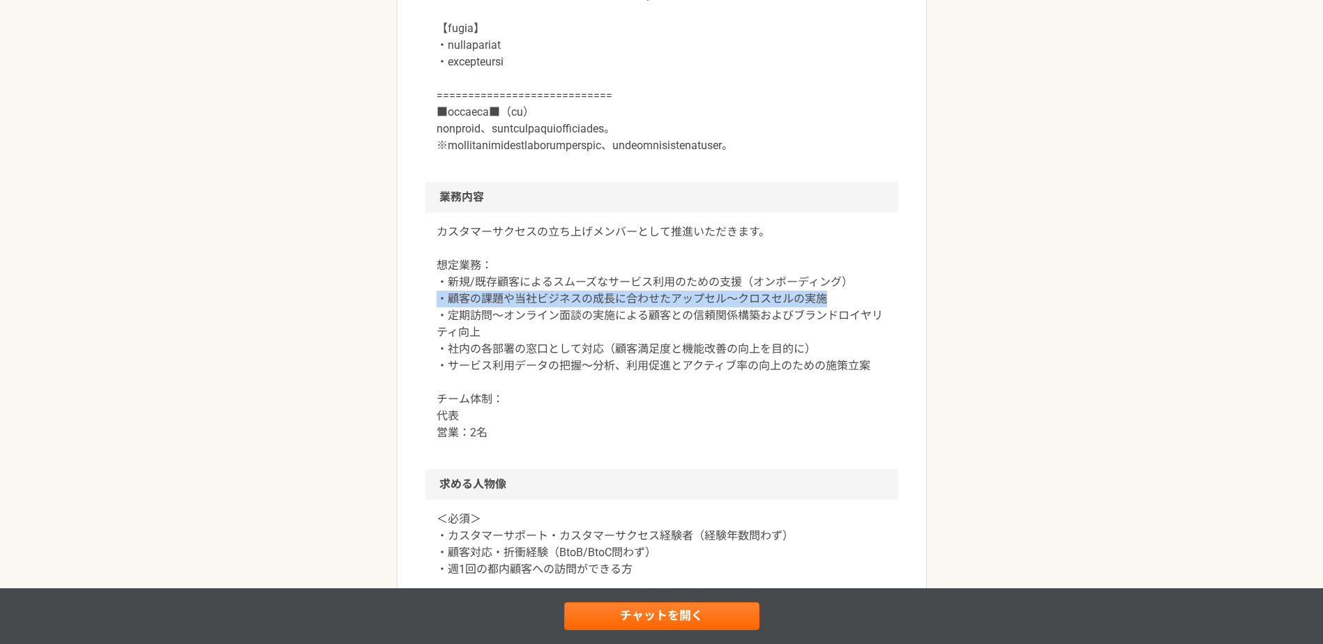
click at [832, 362] on p "カスタマーサクセスの立ち上げメンバーとして推進いただきます。 想定業務： ・新規/既存顧客によるスムーズなサービス利用のための支援（オンボーディング） ・顧客…" at bounding box center [662, 333] width 451 height 218
click at [821, 375] on p "カスタマーサクセスの立ち上げメンバーとして推進いただきます。 想定業務： ・新規/既存顧客によるスムーズなサービス利用のための支援（オンボーディング） ・顧客…" at bounding box center [662, 333] width 451 height 218
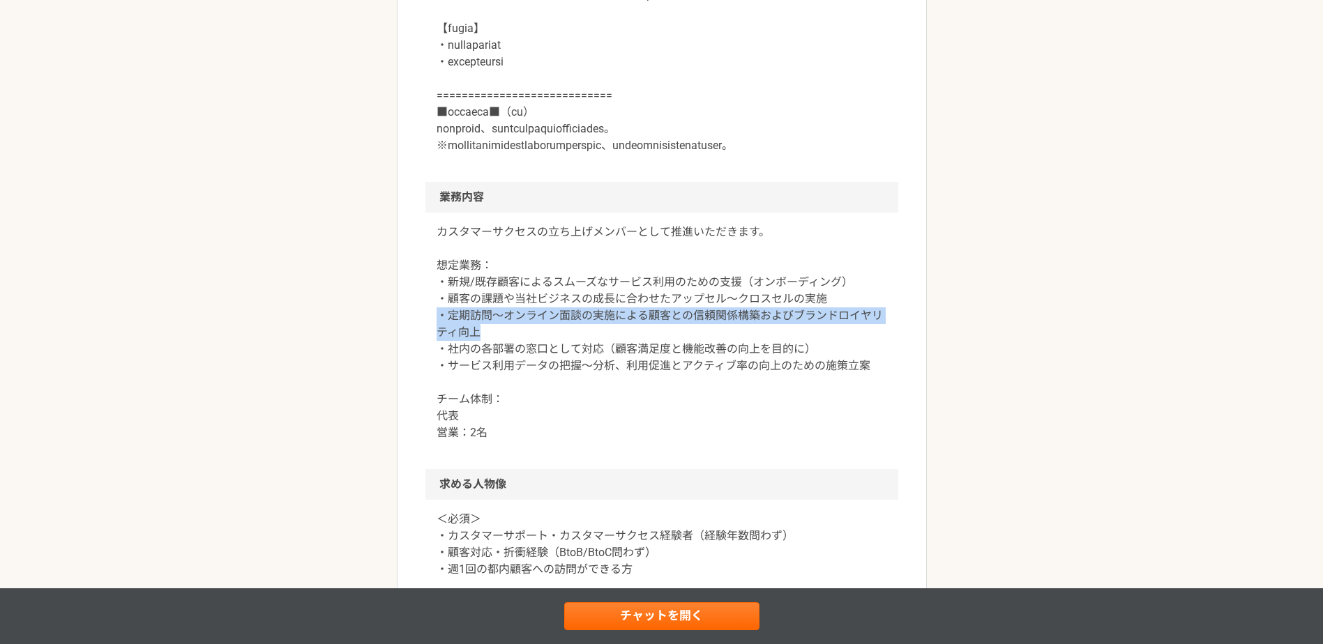
click at [491, 395] on p "カスタマーサクセスの立ち上げメンバーとして推進いただきます。 想定業務： ・新規/既存顧客によるスムーズなサービス利用のための支援（オンボーディング） ・顧客…" at bounding box center [662, 333] width 451 height 218
click at [491, 397] on p "カスタマーサクセスの立ち上げメンバーとして推進いただきます。 想定業務： ・新規/既存顧客によるスムーズなサービス利用のための支援（オンボーディング） ・顧客…" at bounding box center [662, 333] width 451 height 218
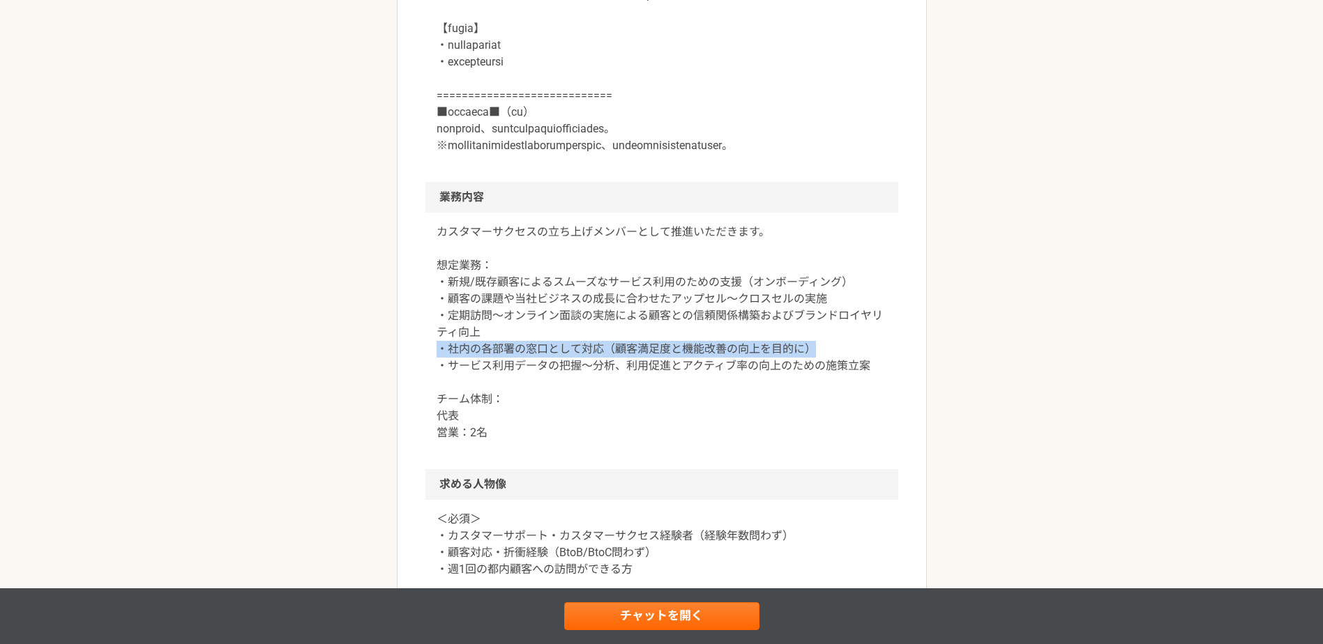
click at [848, 412] on p "カスタマーサクセスの立ち上げメンバーとして推進いただきます。 想定業務： ・新規/既存顧客によるスムーズなサービス利用のための支援（オンボーディング） ・顧客…" at bounding box center [662, 333] width 451 height 218
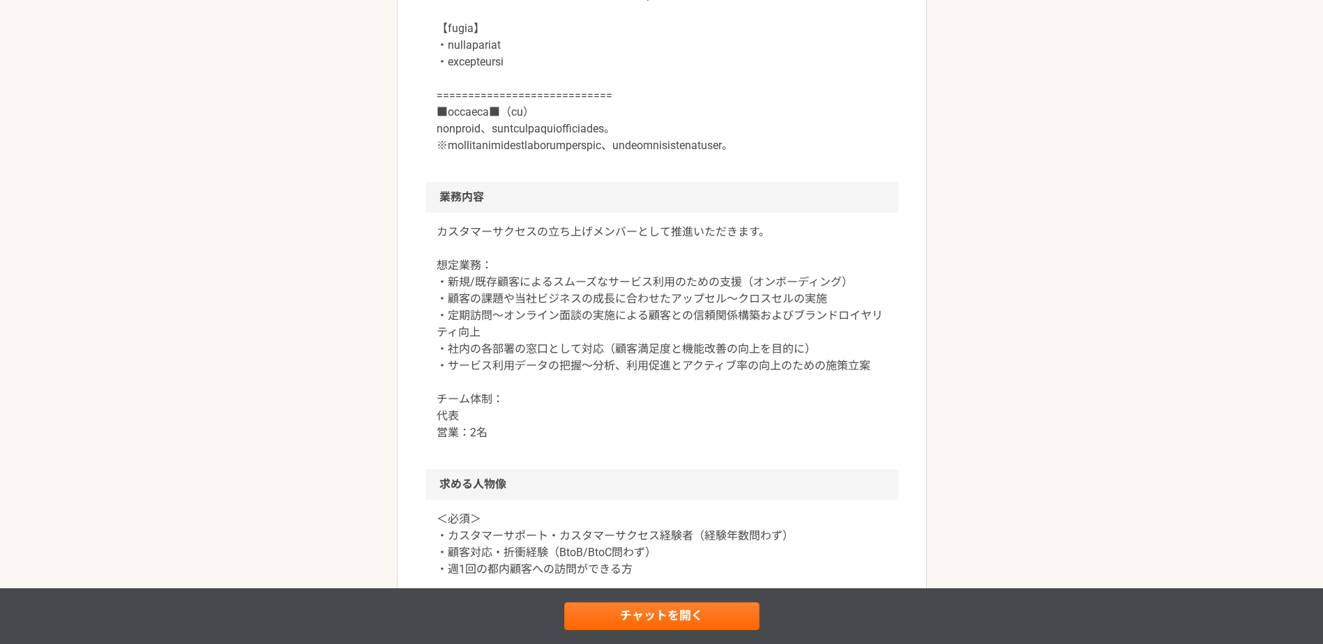
click at [822, 425] on p "カスタマーサクセスの立ち上げメンバーとして推進いただきます。 想定業務： ・新規/既存顧客によるスムーズなサービス利用のための支援（オンボーディング） ・顧客…" at bounding box center [662, 333] width 451 height 218
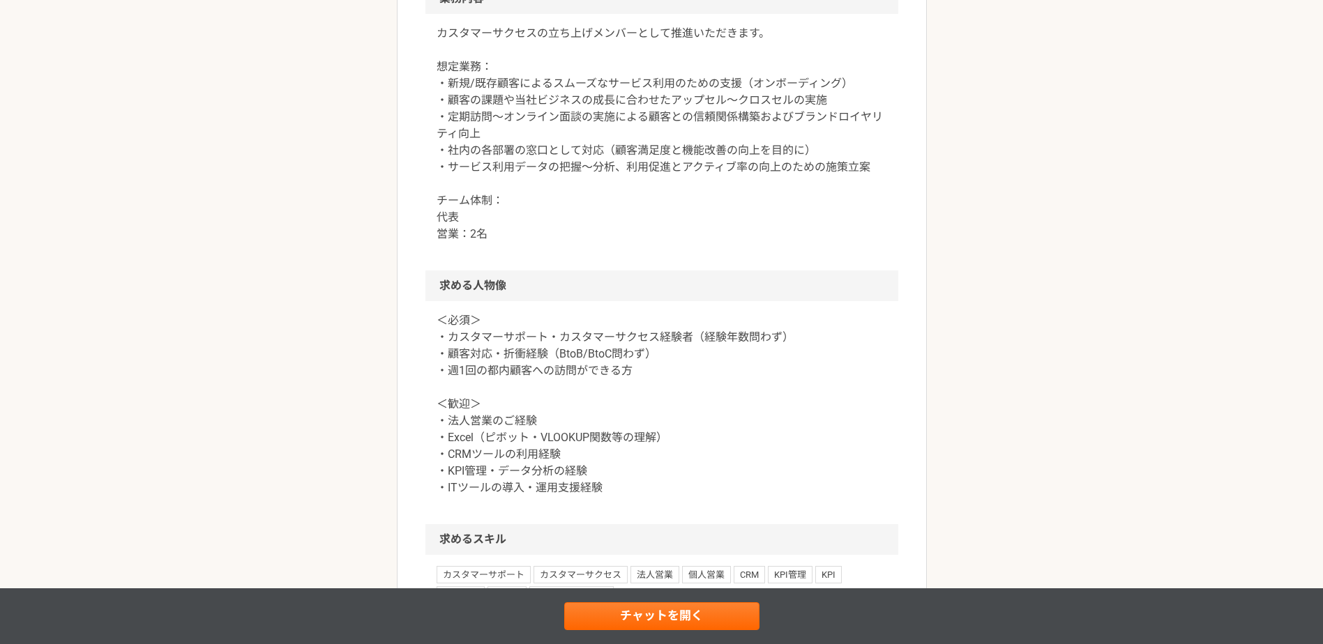
scroll to position [812, 0]
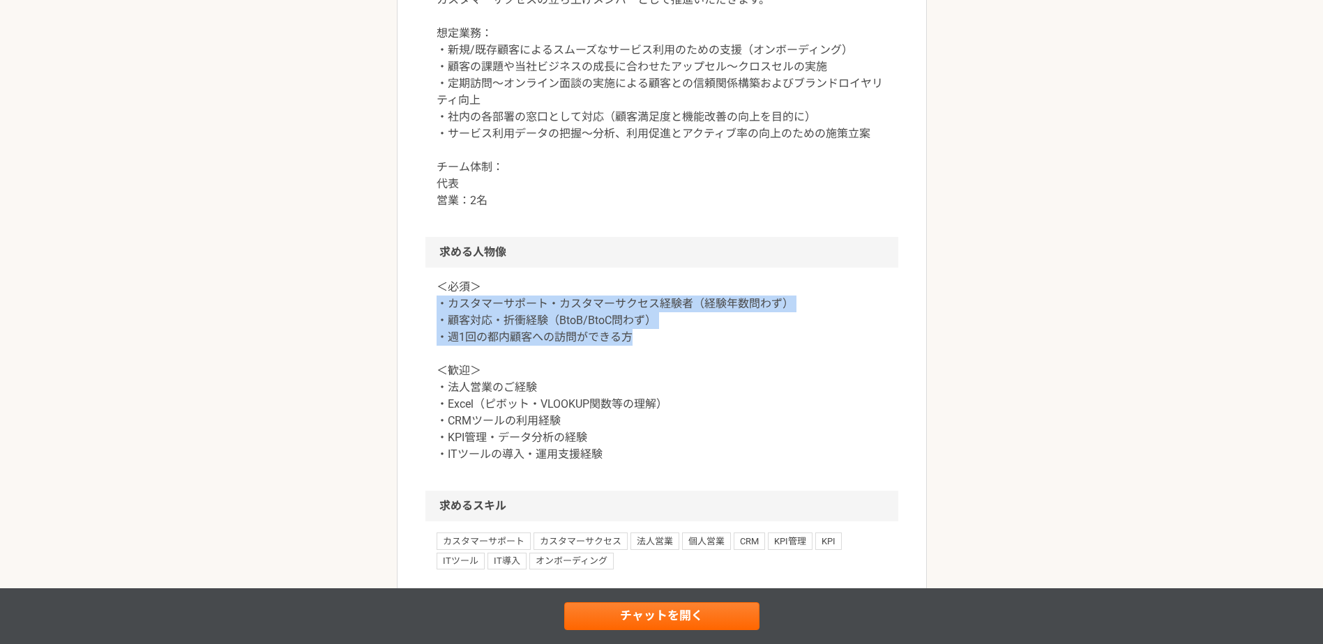
click at [650, 404] on p "＜必須＞ ・カスタマーサポート・カスタマーサクセス経験者（経験年数問わず） ・顧客対応・折衝経験（BtoB/BtoC問わず） ・週1回の都内顧客への訪問ができ…" at bounding box center [662, 371] width 451 height 184
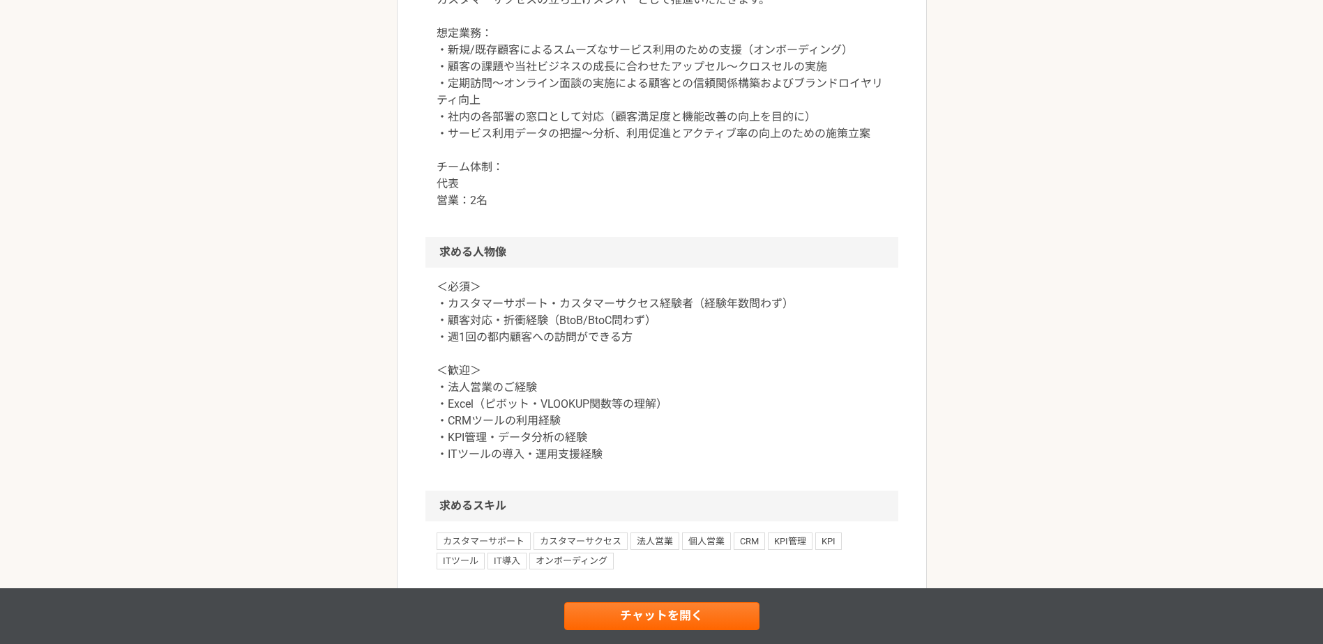
click at [641, 422] on p "＜必須＞ ・カスタマーサポート・カスタマーサクセス経験者（経験年数問わず） ・顧客対応・折衝経験（BtoB/BtoC問わず） ・週1回の都内顧客への訪問ができ…" at bounding box center [662, 371] width 451 height 184
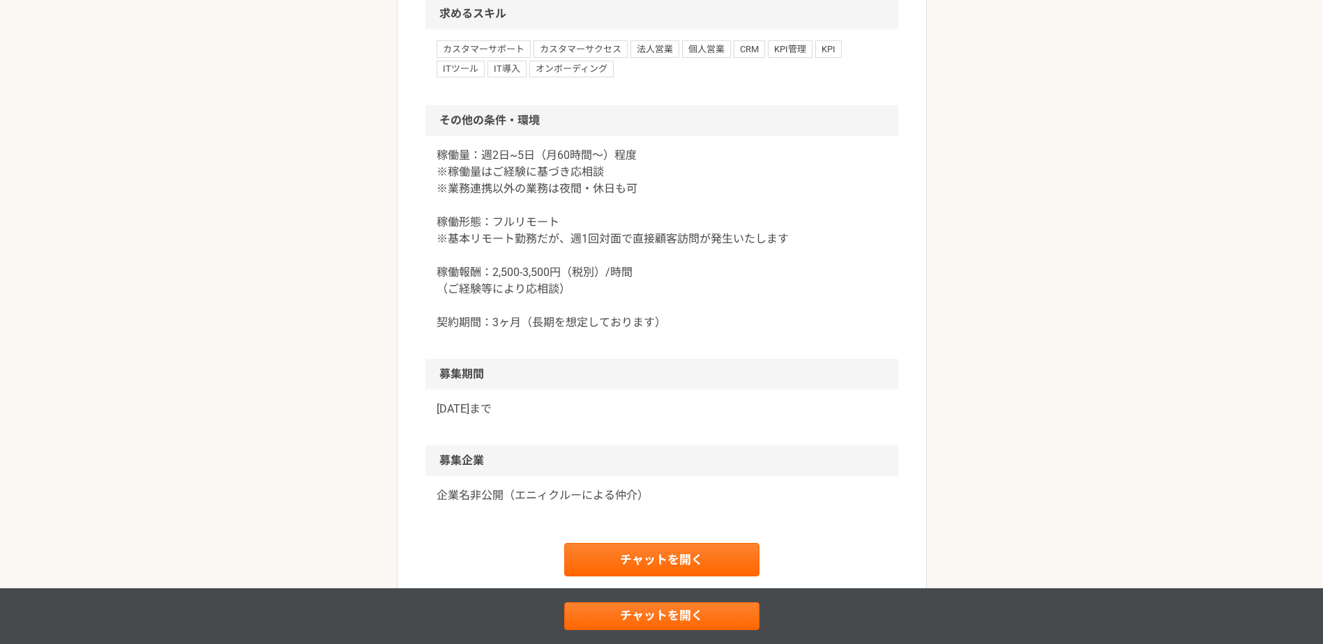
scroll to position [1393, 0]
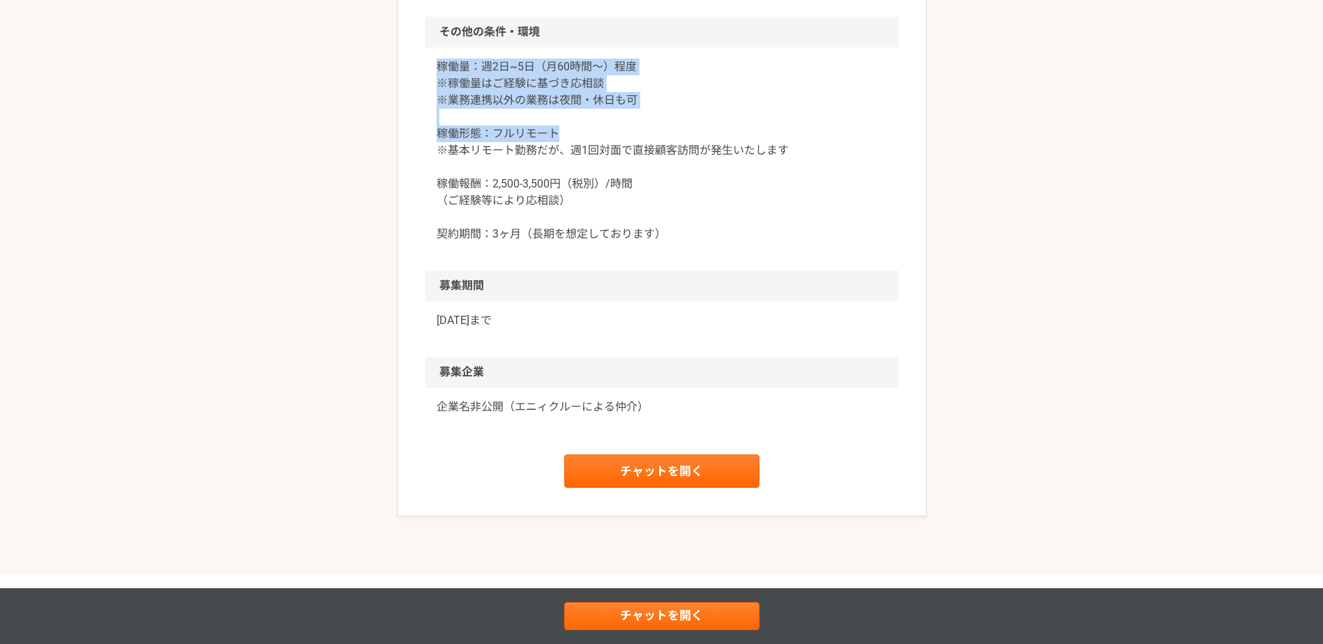
click at [669, 201] on p "稼働量：週2日~5日（月60時間〜）程度 ※稼働量はご経験に基づき応相談 ※業務連携以外の業務は夜間・休日も可 稼働形態：フルリモート ※基本リモート勤務だが…" at bounding box center [662, 151] width 451 height 184
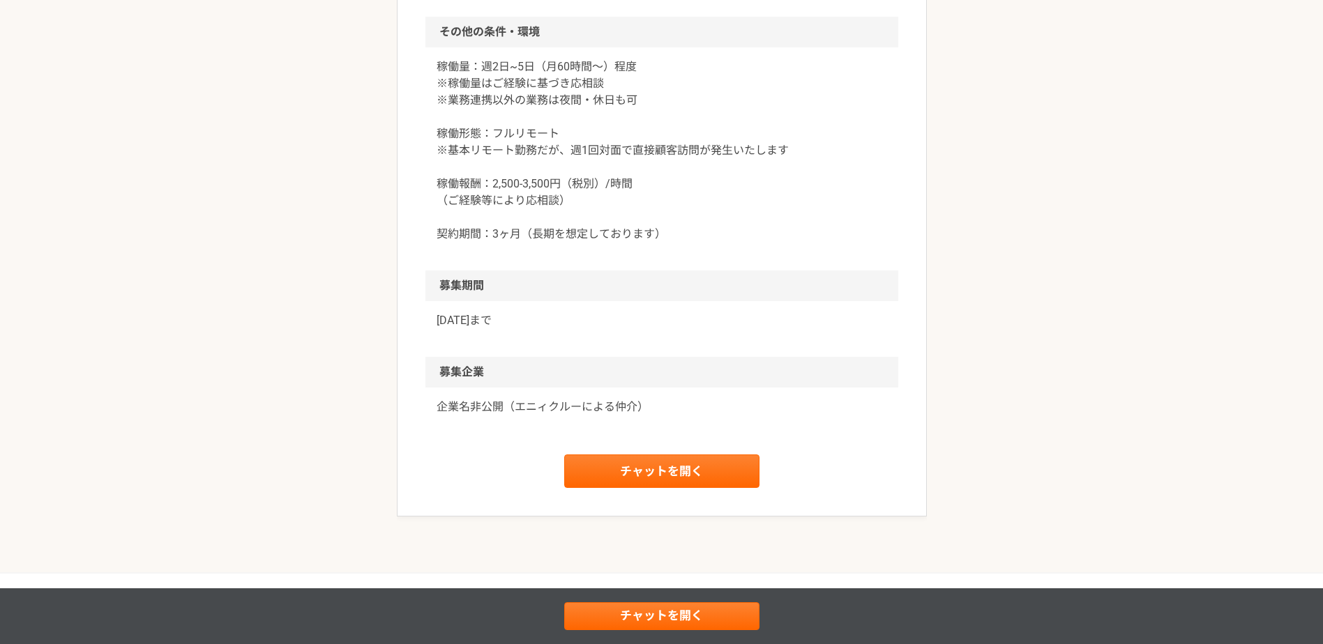
click at [670, 225] on p "稼働量：週2日~5日（月60時間〜）程度 ※稼働量はご経験に基づき応相談 ※業務連携以外の業務は夜間・休日も可 稼働形態：フルリモート ※基本リモート勤務だが…" at bounding box center [662, 151] width 451 height 184
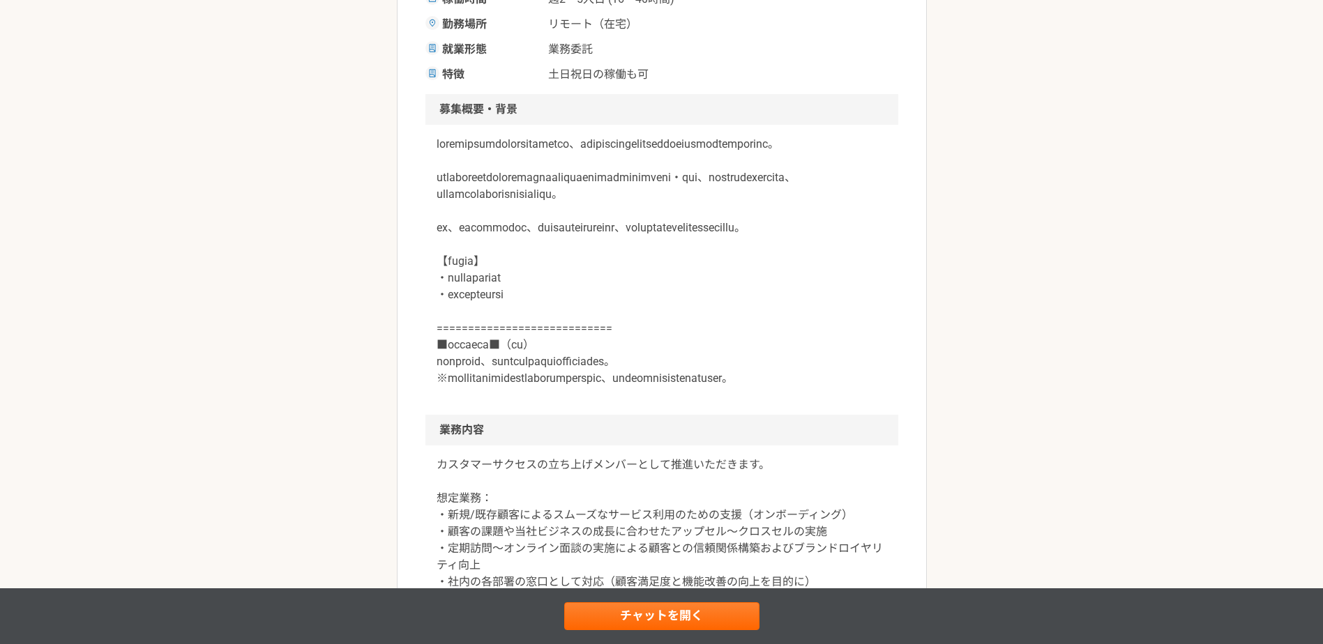
scroll to position [0, 0]
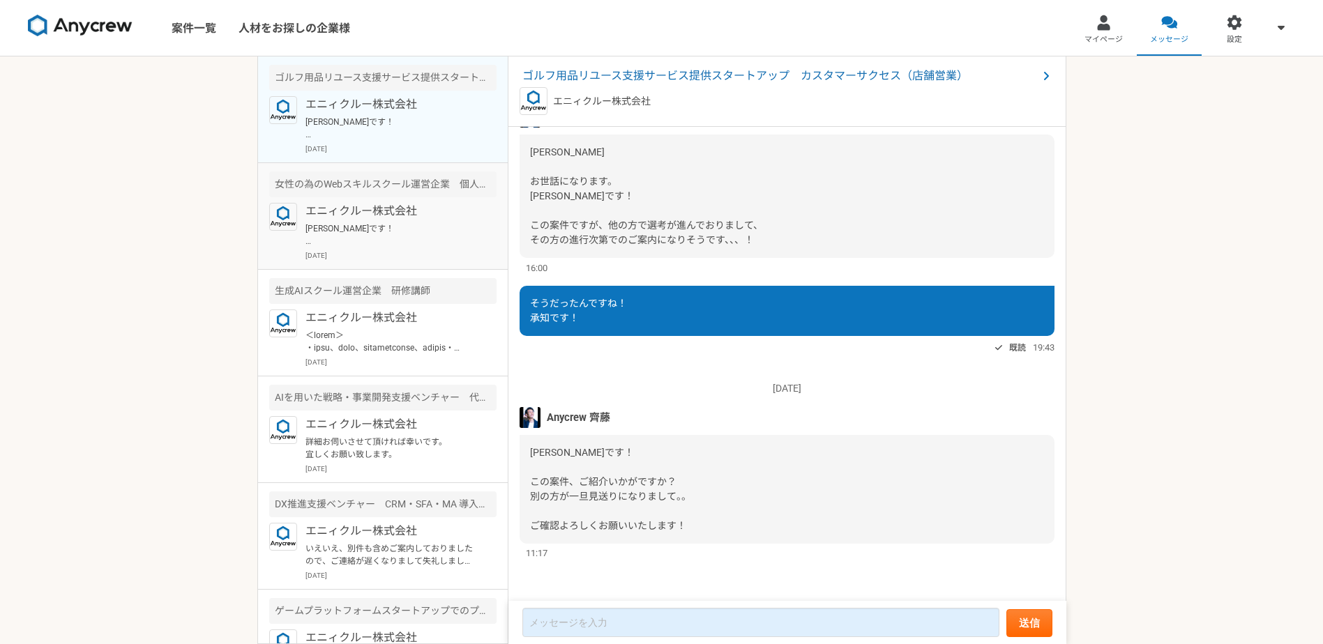
click at [399, 239] on p "[PERSON_NAME]です！ 下記クライアントになりますので確認ください！ [URL][DOMAIN_NAME] ーーー ・スタート時給4,000円です …" at bounding box center [391, 234] width 172 height 25
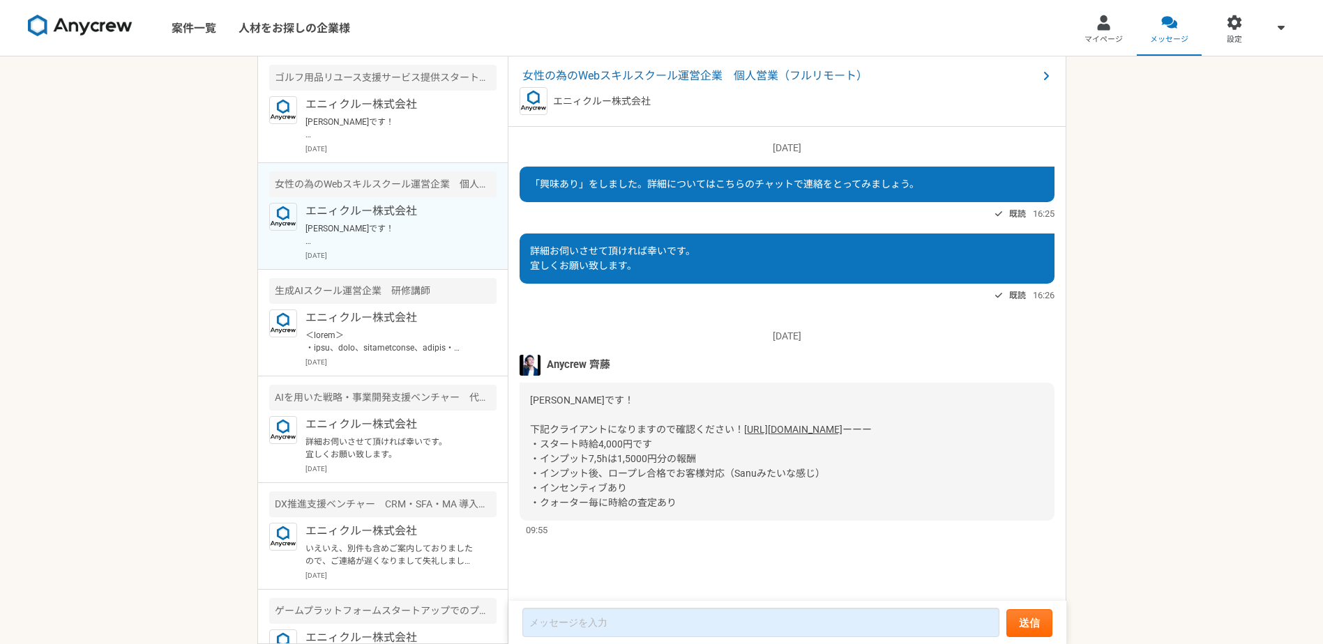
scroll to position [21, 0]
click at [580, 70] on span "女性の為のWebスキルスクール運営企業　個人営業（フルリモート）" at bounding box center [779, 76] width 515 height 17
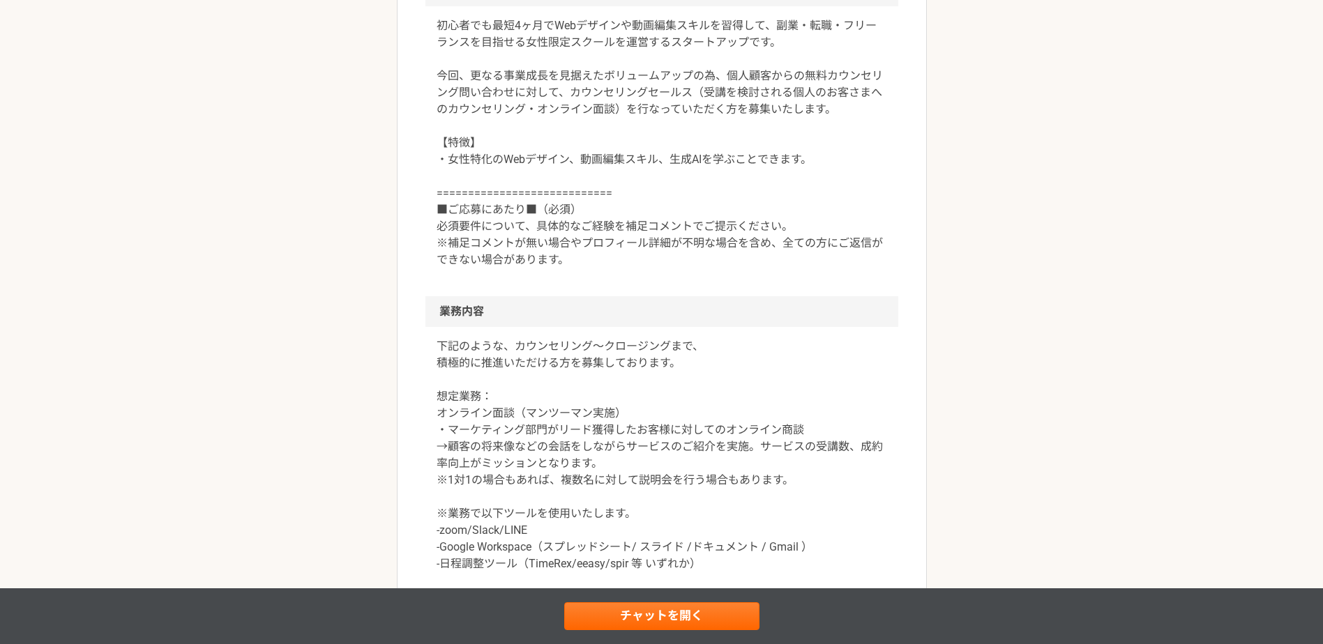
scroll to position [581, 0]
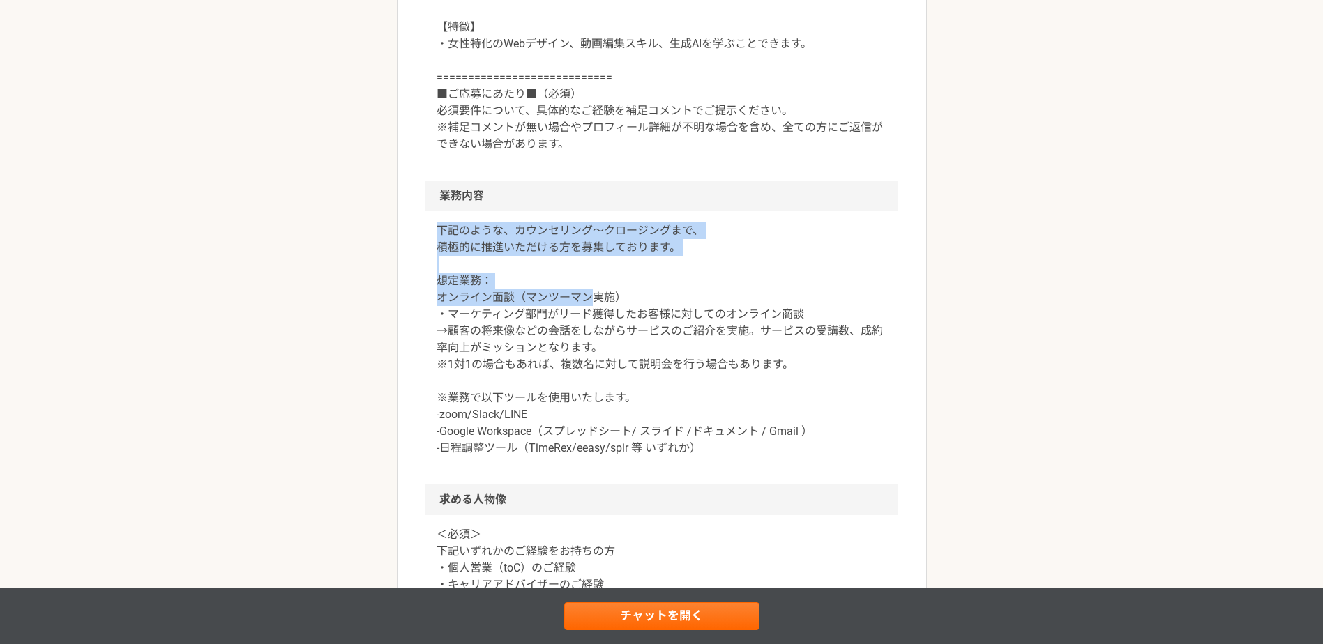
drag, startPoint x: 438, startPoint y: 236, endPoint x: 597, endPoint y: 300, distance: 171.5
click at [594, 298] on p "下記のような、カウンセリング〜クロージングまで、 積極的に推進いただける方を募集しております。 想定業務： オンライン面談（マンツーマン実施） ・マーケティン…" at bounding box center [662, 339] width 451 height 234
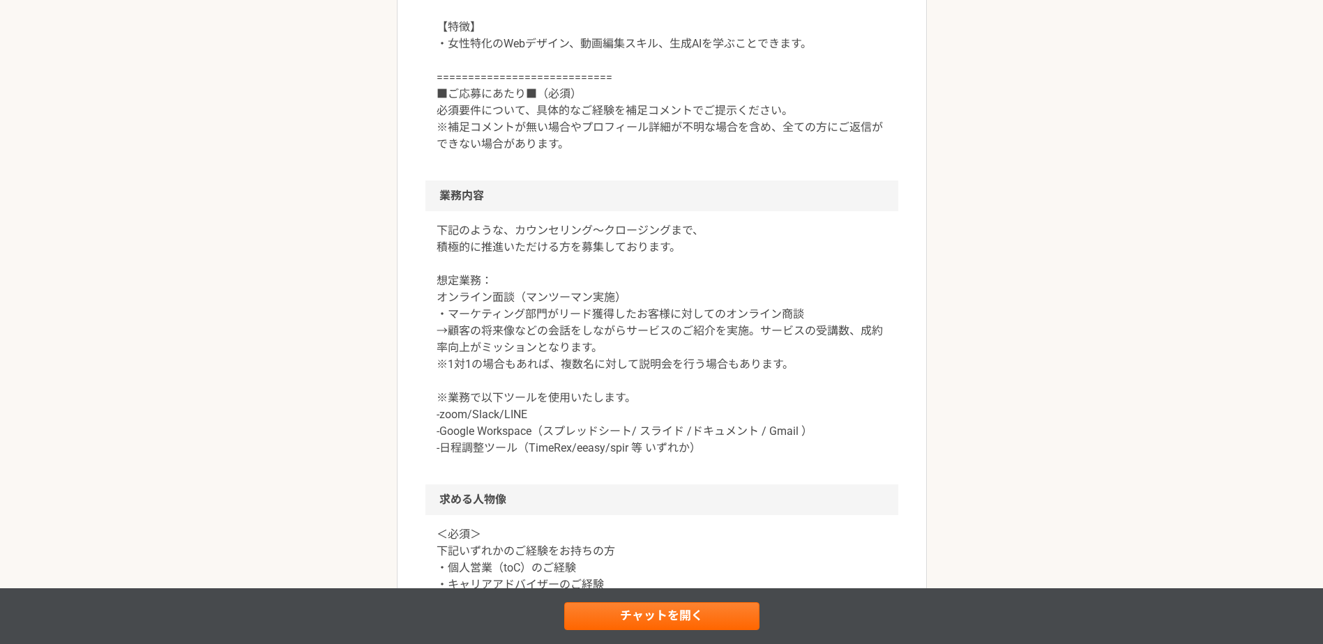
drag, startPoint x: 597, startPoint y: 300, endPoint x: 606, endPoint y: 314, distance: 16.6
click at [606, 314] on p "下記のような、カウンセリング〜クロージングまで、 積極的に推進いただける方を募集しております。 想定業務： オンライン面談（マンツーマン実施） ・マーケティン…" at bounding box center [662, 339] width 451 height 234
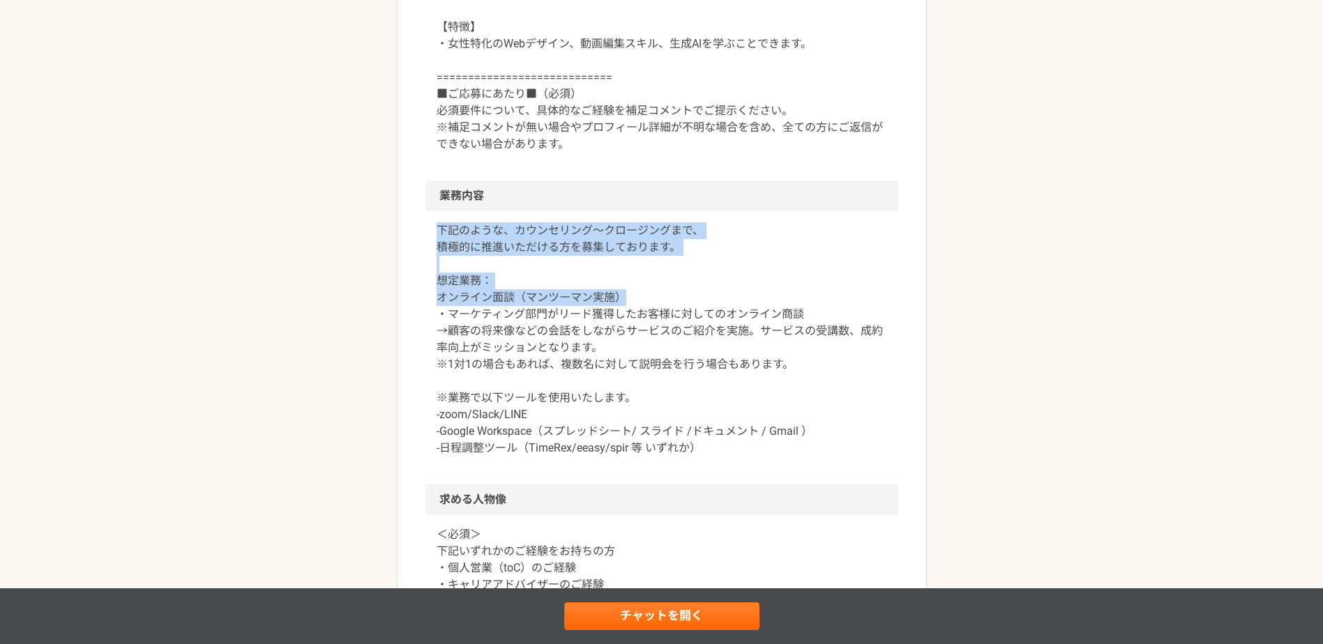
drag, startPoint x: 644, startPoint y: 291, endPoint x: 420, endPoint y: 229, distance: 233.0
click at [420, 229] on article "営業 女性の為のWebスキルスクール運営企業　個人営業（フルリモート） 業務委託 平日夜の稼働も可 土日祝日の稼働も可 企業名非公開（エニィクルーによる仲介）…" at bounding box center [662, 407] width 530 height 1809
drag, startPoint x: 420, startPoint y: 229, endPoint x: 562, endPoint y: 299, distance: 158.2
click at [562, 299] on p "下記のような、カウンセリング〜クロージングまで、 積極的に推進いただける方を募集しております。 想定業務： オンライン面談（マンツーマン実施） ・マーケティン…" at bounding box center [662, 339] width 451 height 234
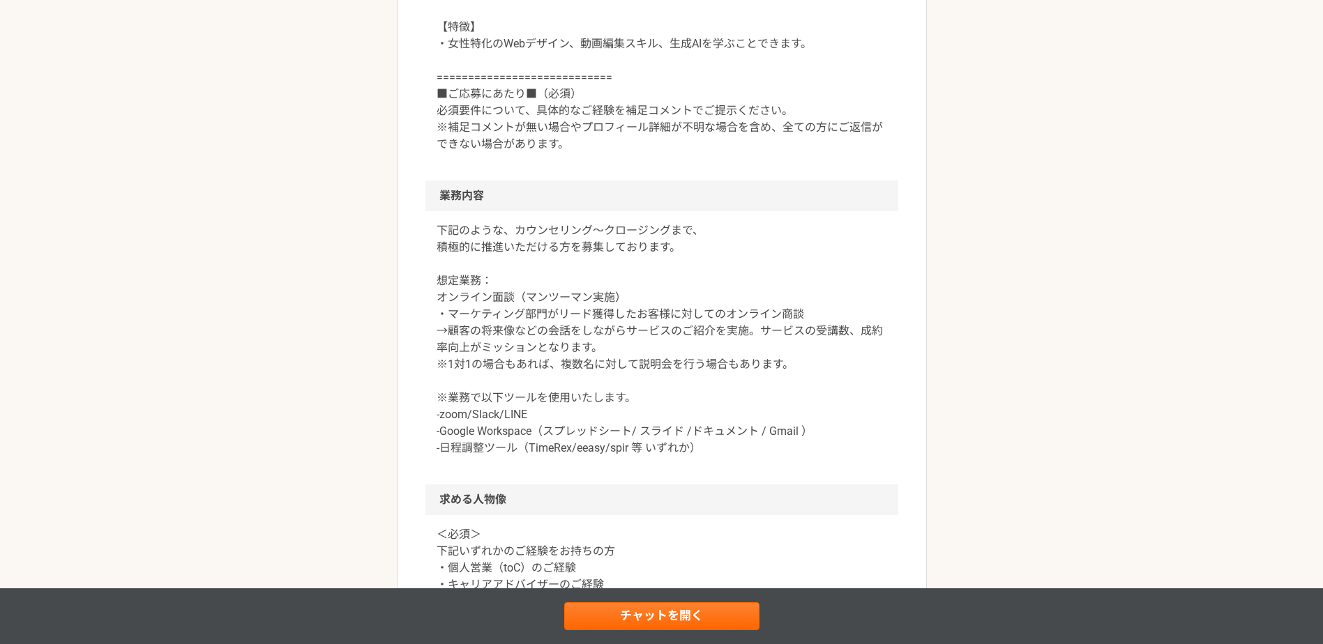
click at [635, 307] on p "下記のような、カウンセリング〜クロージングまで、 積極的に推進いただける方を募集しております。 想定業務： オンライン面談（マンツーマン実施） ・マーケティン…" at bounding box center [662, 339] width 451 height 234
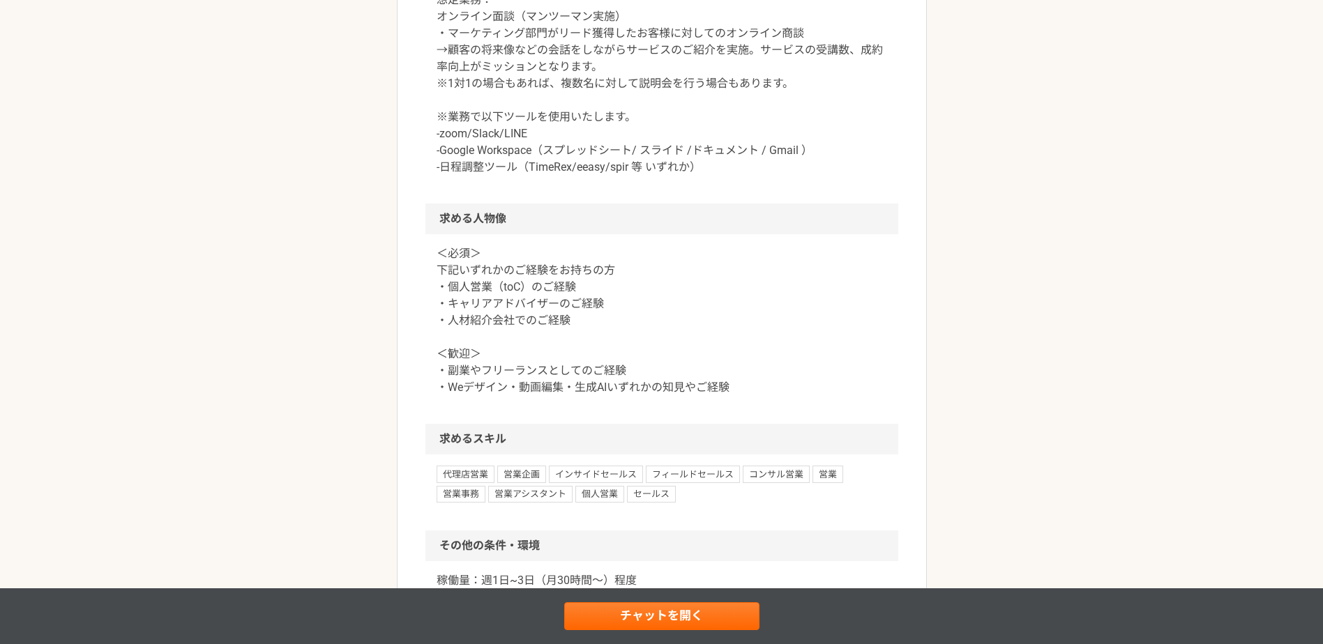
scroll to position [814, 0]
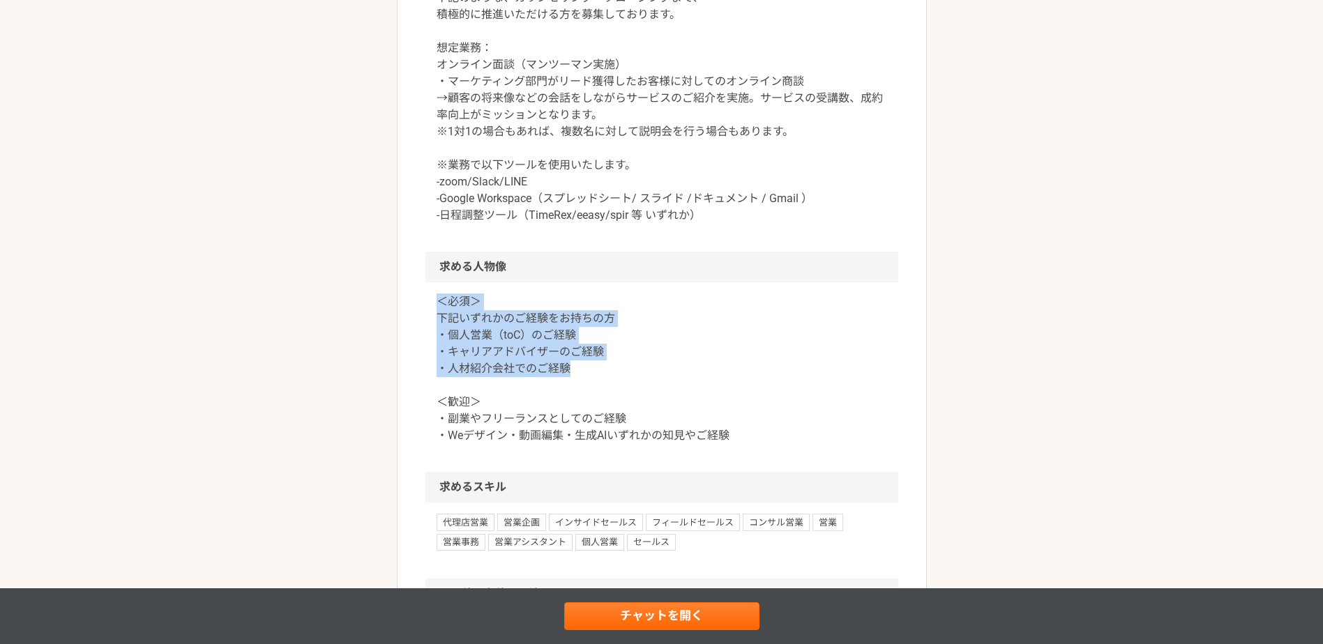
drag, startPoint x: 437, startPoint y: 298, endPoint x: 648, endPoint y: 365, distance: 221.2
click at [648, 365] on p "＜必須＞ 下記いずれかのご経験をお持ちの方 ・個人営業（toC）のご経験 ・キャリアアドバイザーのご経験 ・人材紹介会社でのご経験 ＜歓迎＞ ・副業やフリーラ…" at bounding box center [662, 369] width 451 height 151
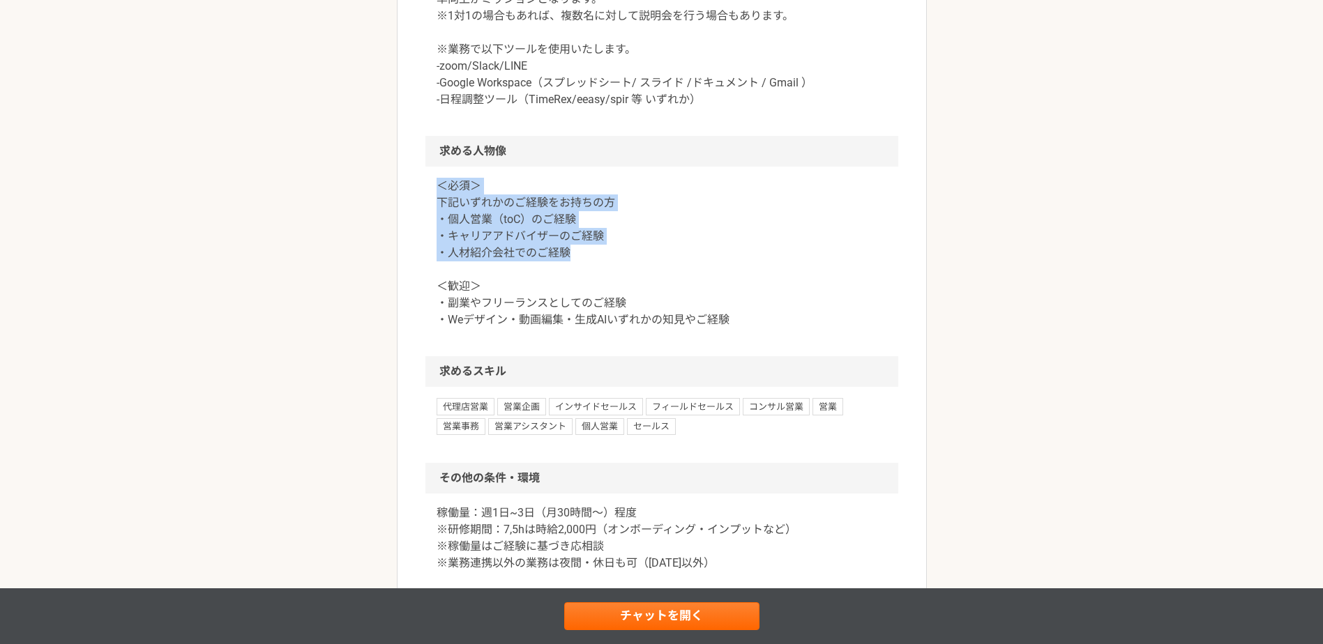
scroll to position [1046, 0]
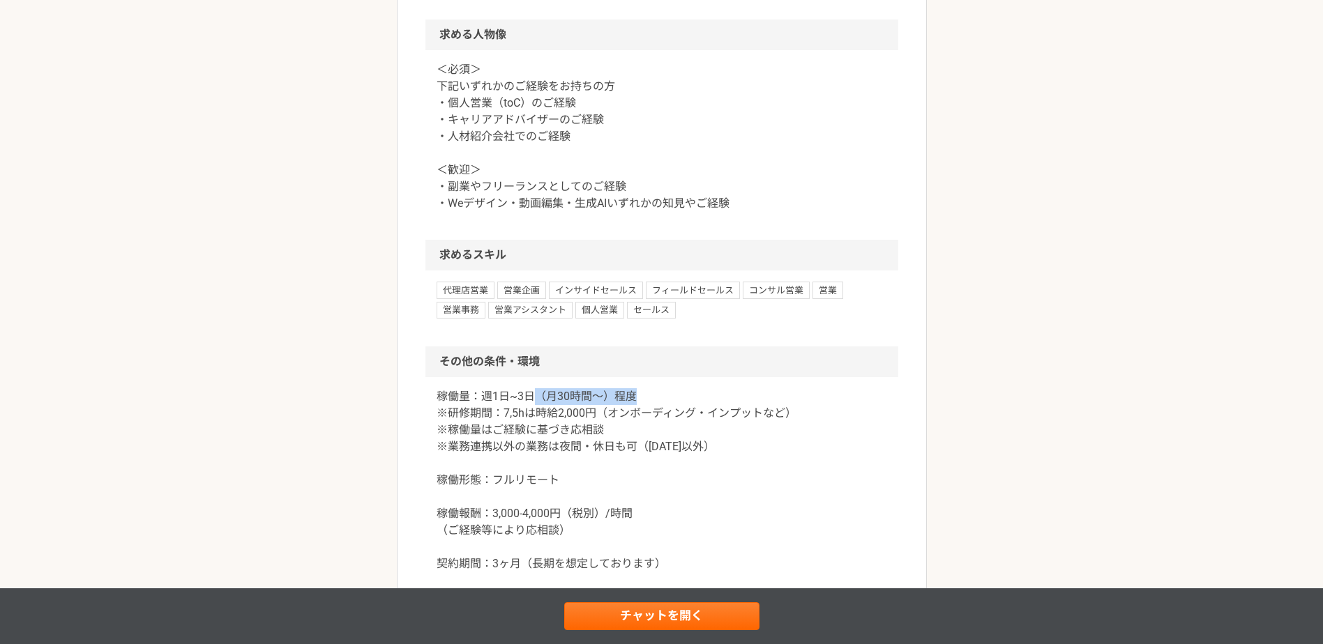
drag, startPoint x: 603, startPoint y: 390, endPoint x: 525, endPoint y: 395, distance: 78.3
click at [527, 395] on p "稼働量：週1日~3日（月30時間〜）程度 ※研修期間：7,5hは時給2,000円（オンボーディング・インプットなど） ※稼働量はご経験に基づき応相談 ※業務連…" at bounding box center [662, 481] width 451 height 184
drag, startPoint x: 525, startPoint y: 395, endPoint x: 522, endPoint y: 403, distance: 8.2
click at [522, 403] on p "稼働量：週1日~3日（月30時間〜）程度 ※研修期間：7,5hは時給2,000円（オンボーディング・インプットなど） ※稼働量はご経験に基づき応相談 ※業務連…" at bounding box center [662, 481] width 451 height 184
click at [610, 406] on p "稼働量：週1日~3日（月30時間〜）程度 ※研修期間：7,5hは時給2,000円（オンボーディング・インプットなど） ※稼働量はご経験に基づき応相談 ※業務連…" at bounding box center [662, 481] width 451 height 184
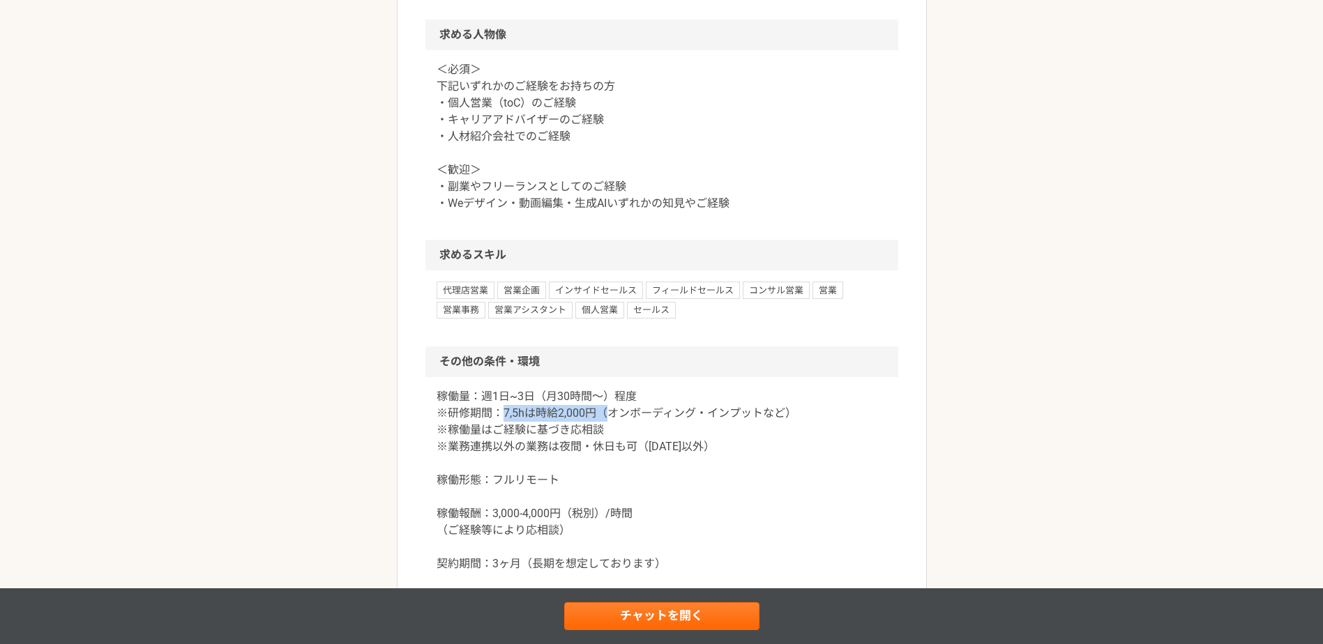
click at [612, 406] on p "稼働量：週1日~3日（月30時間〜）程度 ※研修期間：7,5hは時給2,000円（オンボーディング・インプットなど） ※稼働量はご経験に基づき応相談 ※業務連…" at bounding box center [662, 481] width 451 height 184
click at [605, 411] on p "稼働量：週1日~3日（月30時間〜）程度 ※研修期間：7,5hは時給2,000円（オンボーディング・インプットなど） ※稼働量はご経験に基づき応相談 ※業務連…" at bounding box center [662, 481] width 451 height 184
click at [610, 412] on p "稼働量：週1日~3日（月30時間〜）程度 ※研修期間：7,5hは時給2,000円（オンボーディング・インプットなど） ※稼働量はご経験に基づき応相談 ※業務連…" at bounding box center [662, 481] width 451 height 184
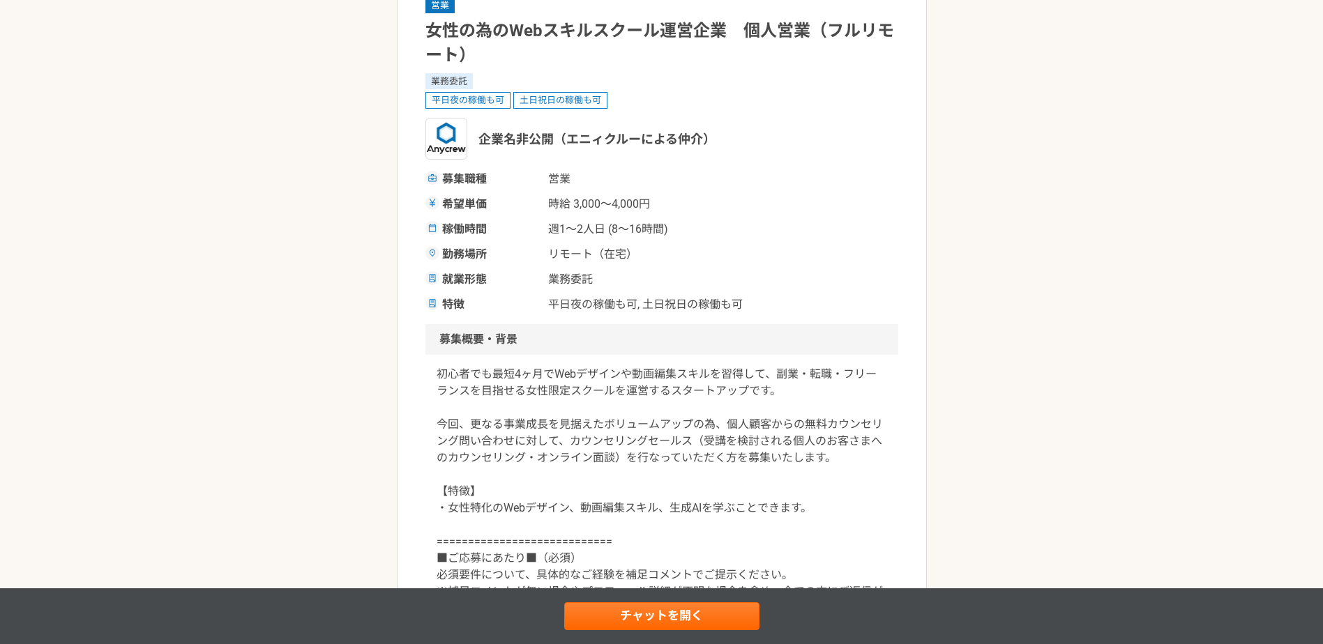
scroll to position [0, 0]
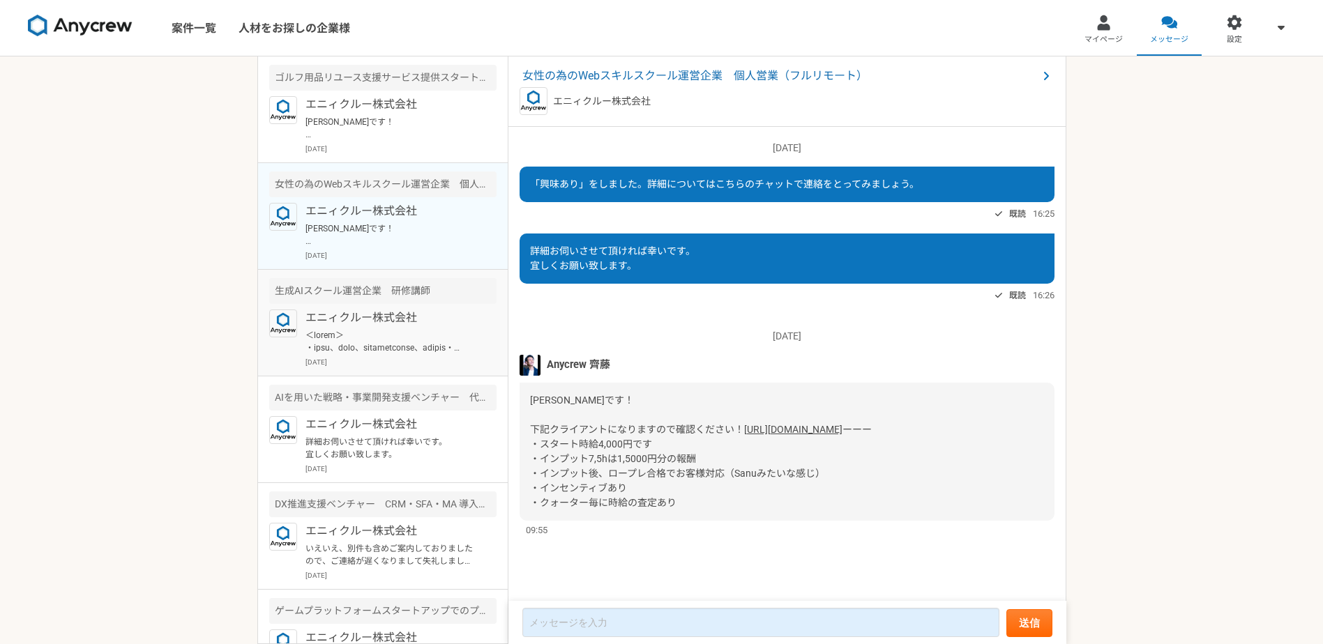
scroll to position [21, 0]
click at [384, 114] on div "エニィクルー株式会社 [PERSON_NAME]です！ この案件、ご紹介いかがですか？ 別の方が一旦見送りになりまして。。 ご確認よろしくお願いいたします！ …" at bounding box center [400, 125] width 191 height 58
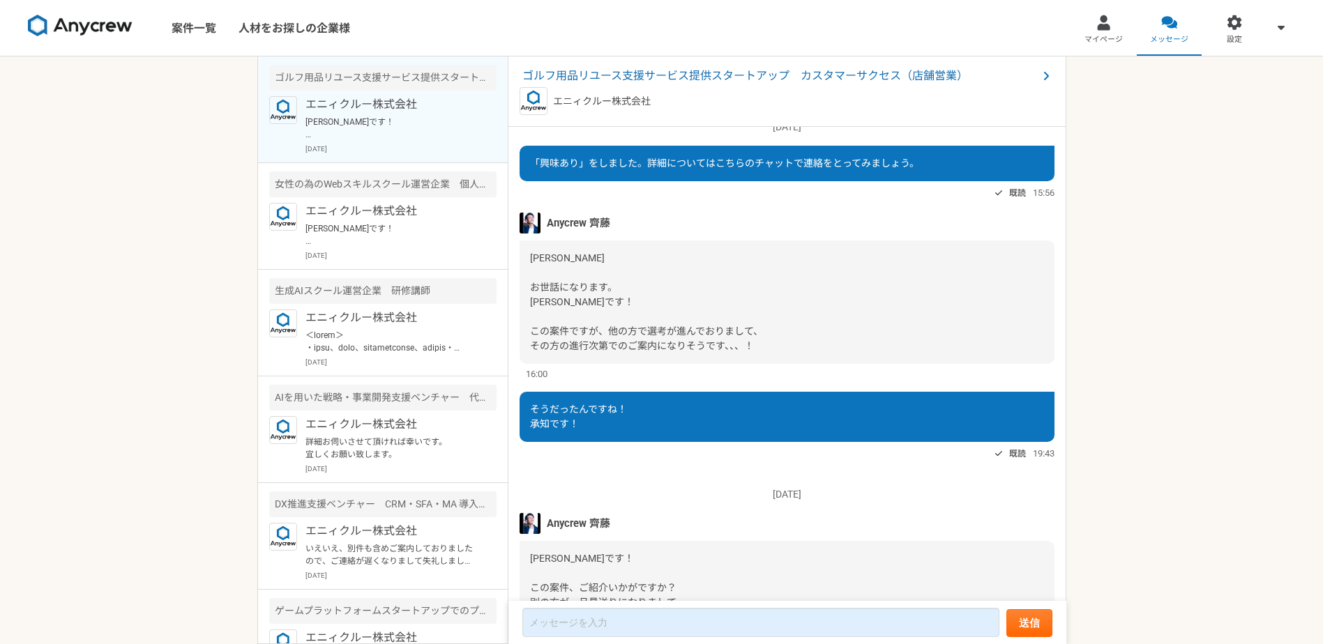
scroll to position [127, 0]
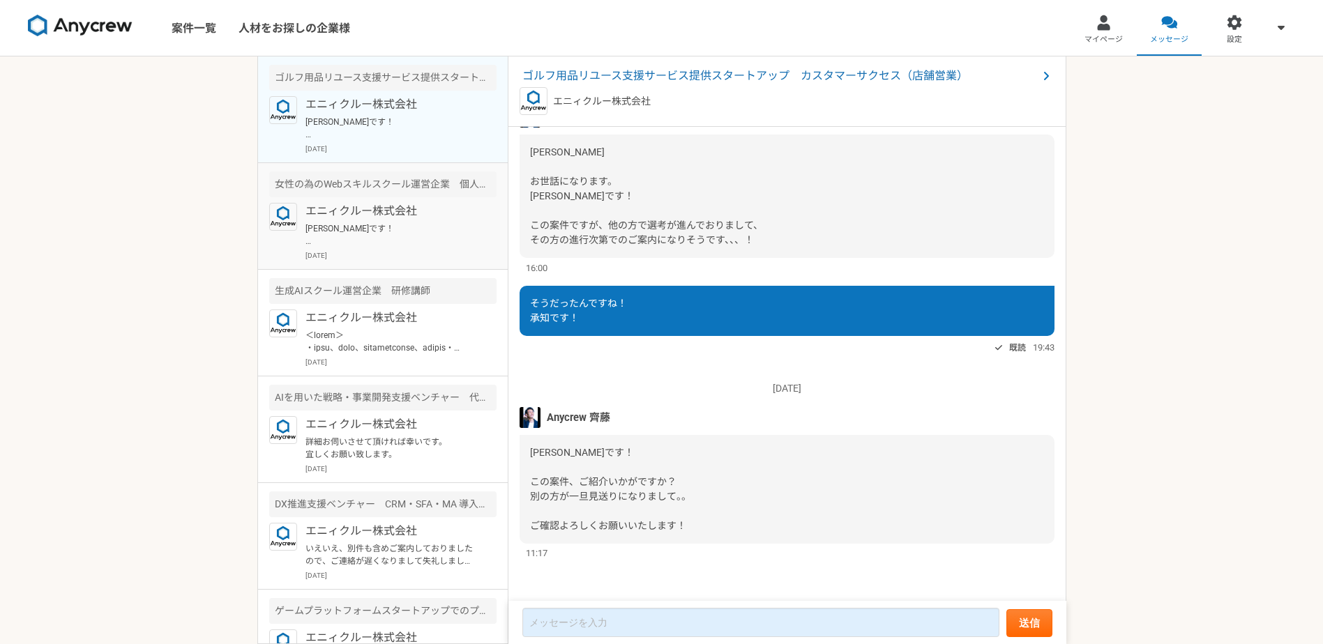
click at [390, 250] on div "エニィクルー株式会社 [PERSON_NAME]です！ 下記クライアントになりますので確認ください！ [URL][DOMAIN_NAME] ーーー ・スタート…" at bounding box center [400, 232] width 191 height 58
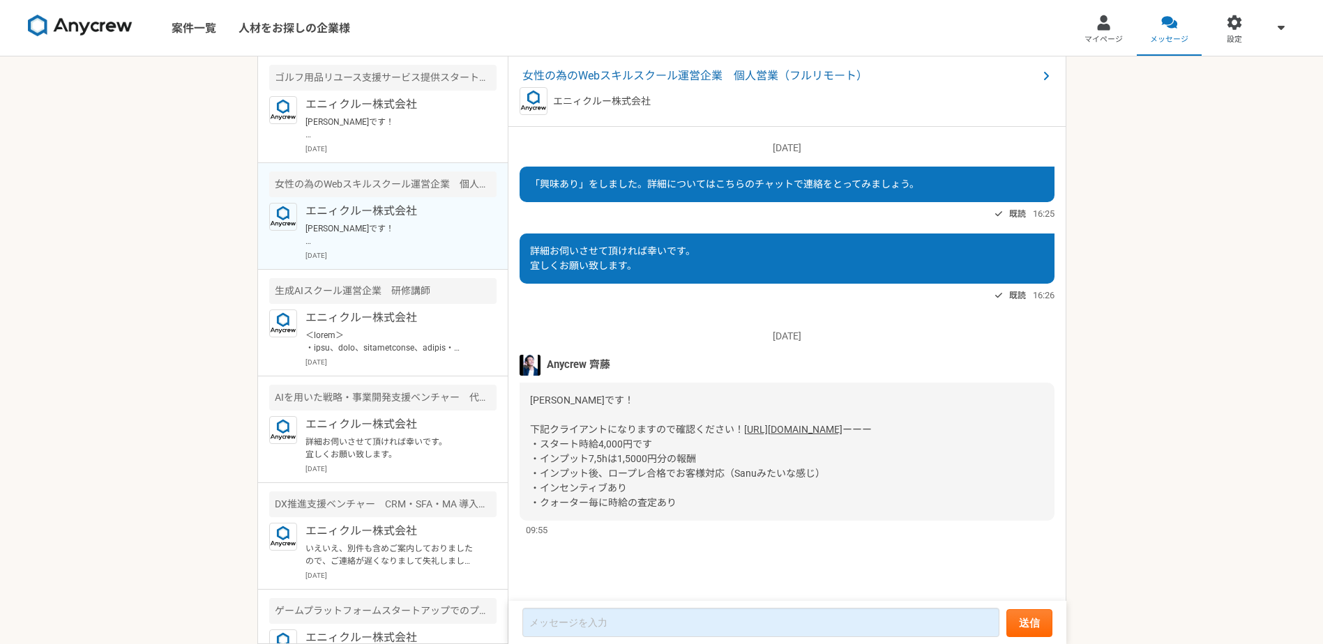
click at [528, 355] on img at bounding box center [530, 365] width 21 height 21
click at [384, 112] on p "エニィクルー株式会社" at bounding box center [391, 104] width 172 height 17
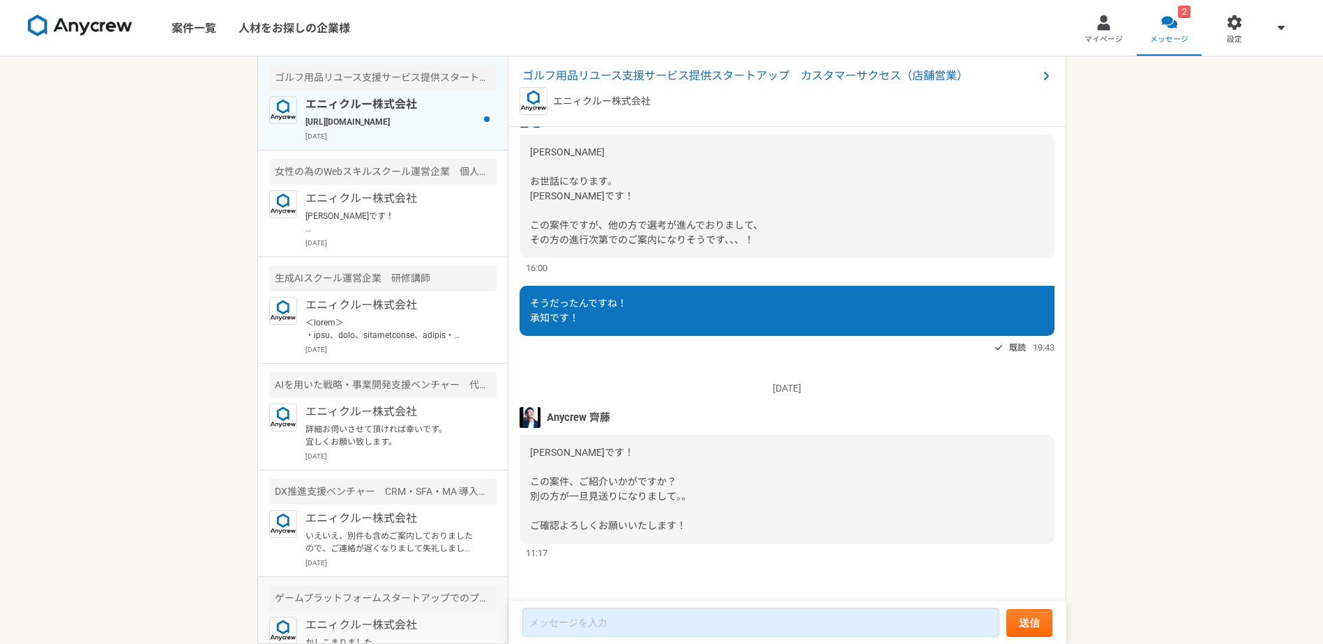
scroll to position [310, 0]
